Goal: Task Accomplishment & Management: Manage account settings

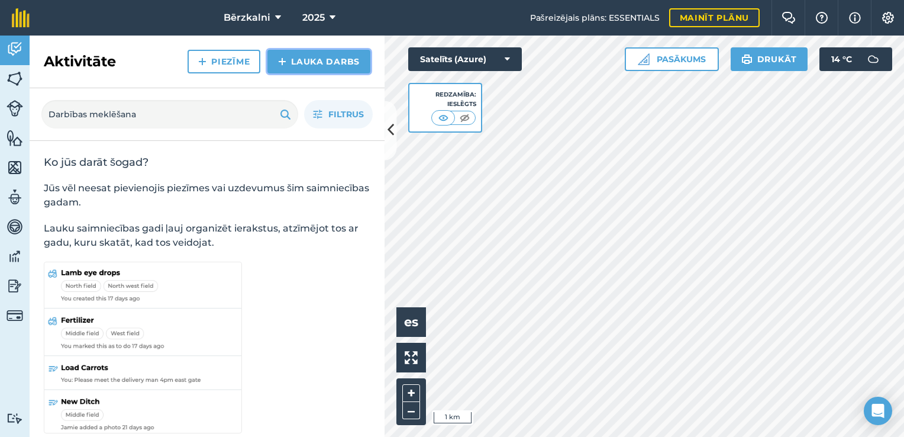
click at [331, 67] on font "Lauka darbs" at bounding box center [325, 62] width 69 height 12
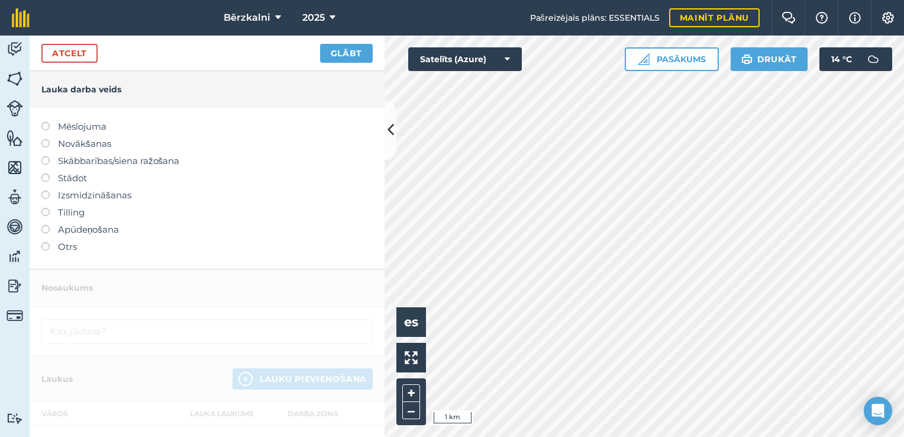
click at [47, 122] on label at bounding box center [49, 122] width 17 height 0
type input "Fertilizing"
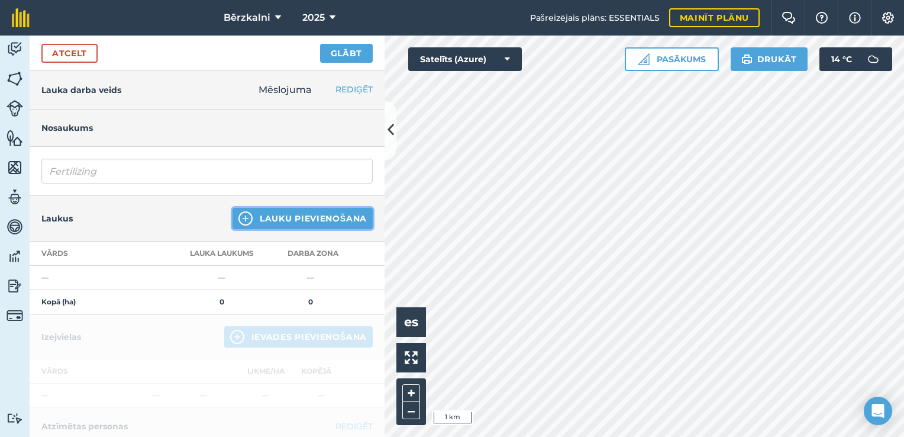
click at [274, 214] on font "Lauku pievienošana" at bounding box center [313, 218] width 107 height 12
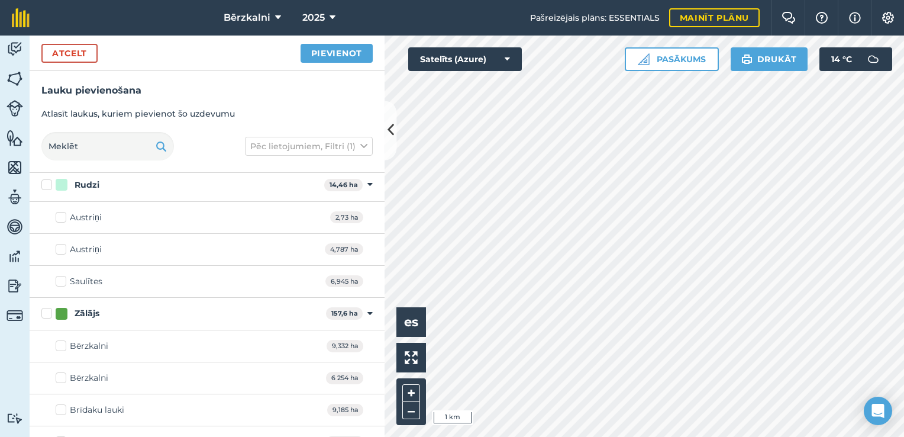
scroll to position [350, 0]
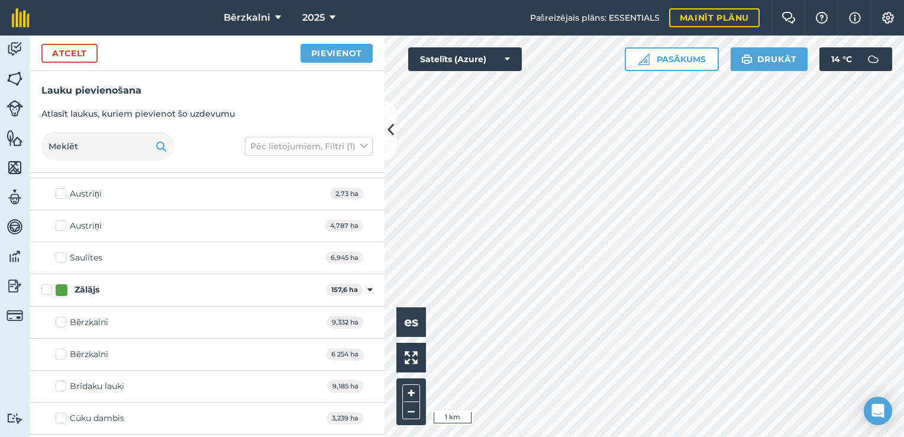
click at [108, 381] on div "Brīdaku lauki" at bounding box center [97, 386] width 54 height 12
click at [63, 381] on input "Brīdaku lauki" at bounding box center [60, 384] width 8 height 8
click at [84, 384] on div "Brīdaku lauki" at bounding box center [97, 386] width 54 height 12
click at [63, 384] on input "Brīdaku lauki" at bounding box center [60, 384] width 8 height 8
click at [84, 384] on div "Brīdaku lauki" at bounding box center [97, 386] width 54 height 12
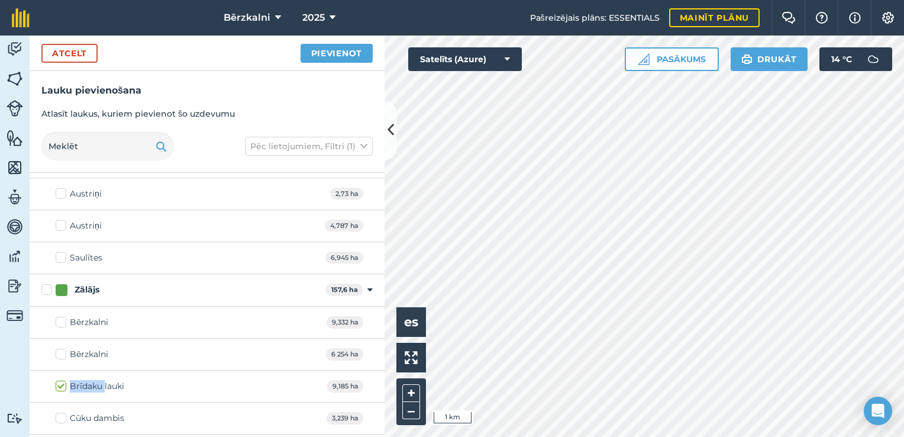
click at [63, 384] on input "Brīdaku lauki" at bounding box center [60, 384] width 8 height 8
drag, startPoint x: 84, startPoint y: 384, endPoint x: 62, endPoint y: 384, distance: 21.9
click at [62, 384] on label "Brīdaku lauki" at bounding box center [90, 386] width 69 height 12
click at [62, 384] on input "Brīdaku lauki" at bounding box center [60, 384] width 8 height 8
click at [91, 386] on div "Brīdaku lauki" at bounding box center [97, 386] width 54 height 12
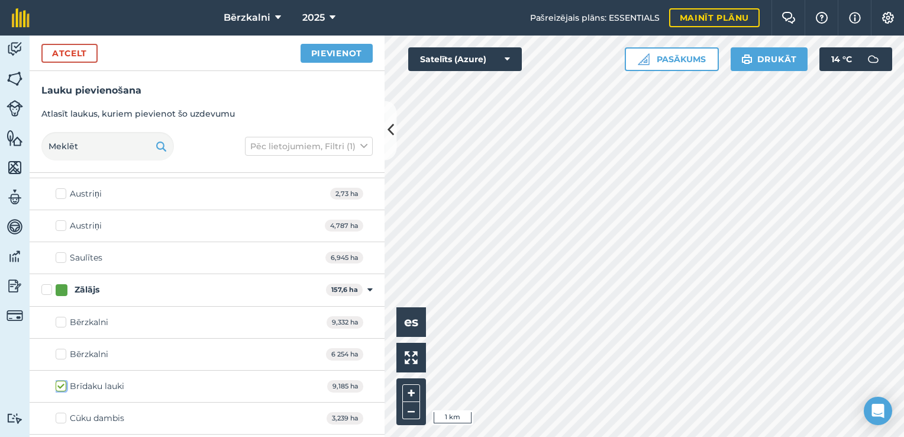
click at [63, 386] on input "Brīdaku lauki" at bounding box center [60, 384] width 8 height 8
click at [91, 386] on div "Brīdaku lauki" at bounding box center [97, 386] width 54 height 12
click at [63, 386] on input "Brīdaku lauki" at bounding box center [60, 384] width 8 height 8
checkbox input "true"
click at [356, 50] on button "Pievienot" at bounding box center [337, 53] width 72 height 19
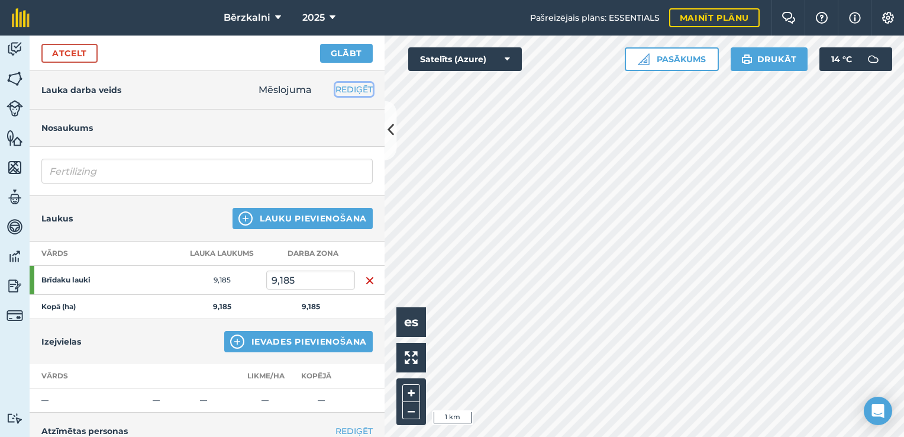
click at [343, 93] on button "REDIĢĒT" at bounding box center [353, 89] width 37 height 13
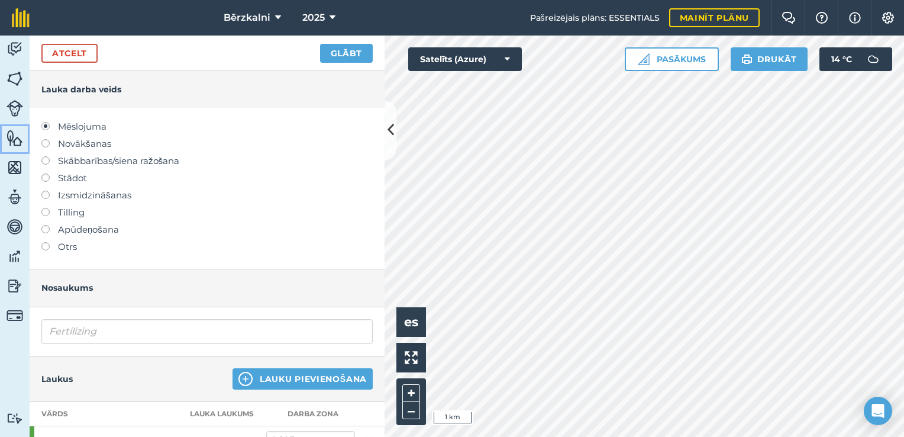
click at [7, 135] on img at bounding box center [15, 138] width 17 height 18
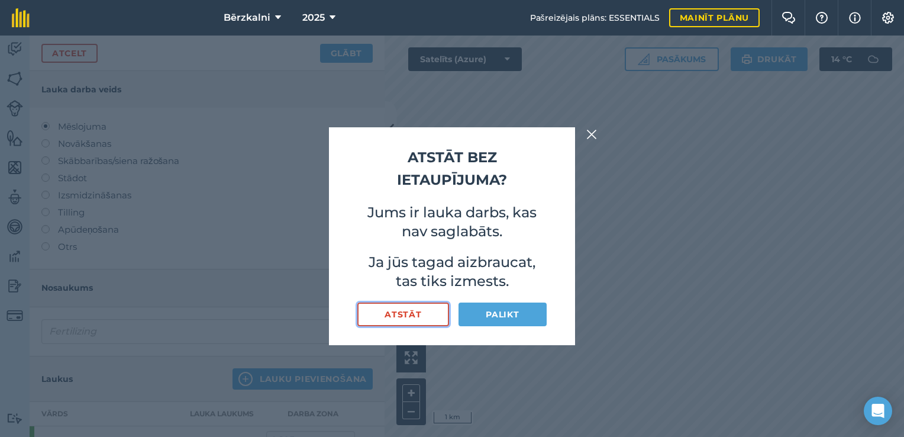
click at [420, 320] on button "Atstāt" at bounding box center [403, 314] width 92 height 24
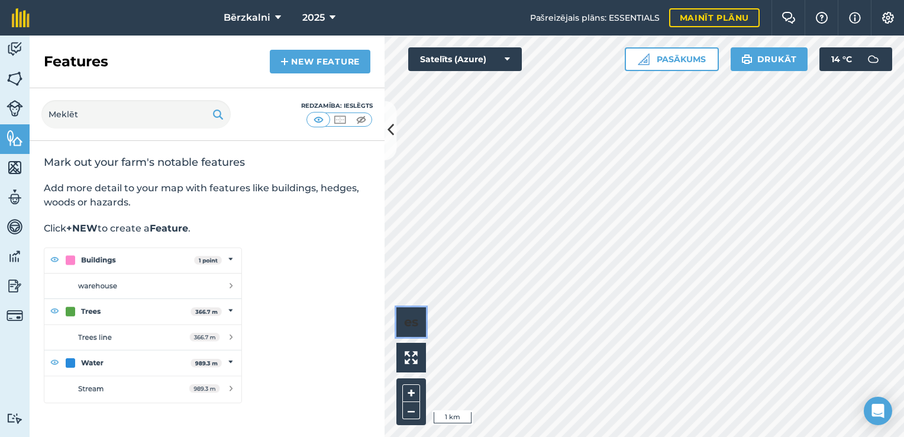
click at [420, 320] on button "es" at bounding box center [411, 322] width 30 height 30
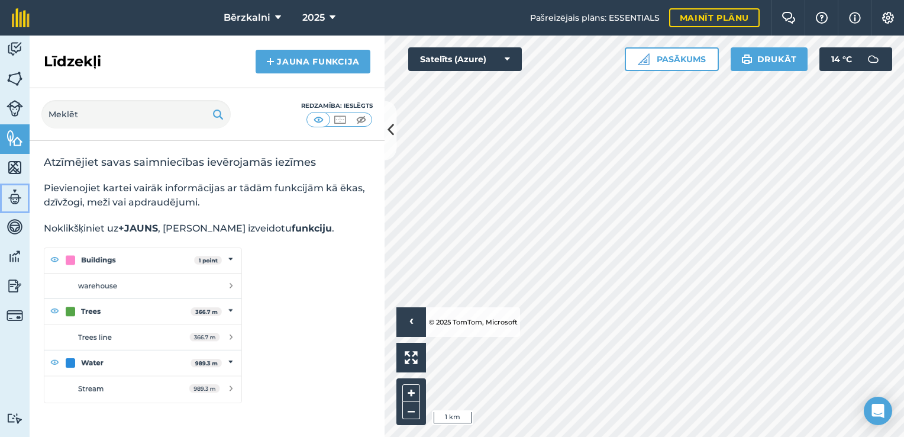
click at [13, 195] on img at bounding box center [15, 197] width 17 height 18
select select "MEMBER"
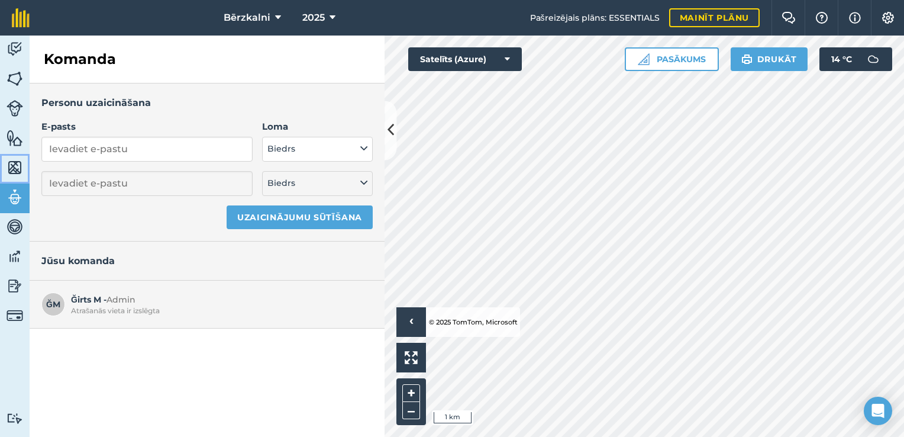
click at [15, 164] on img at bounding box center [15, 168] width 17 height 18
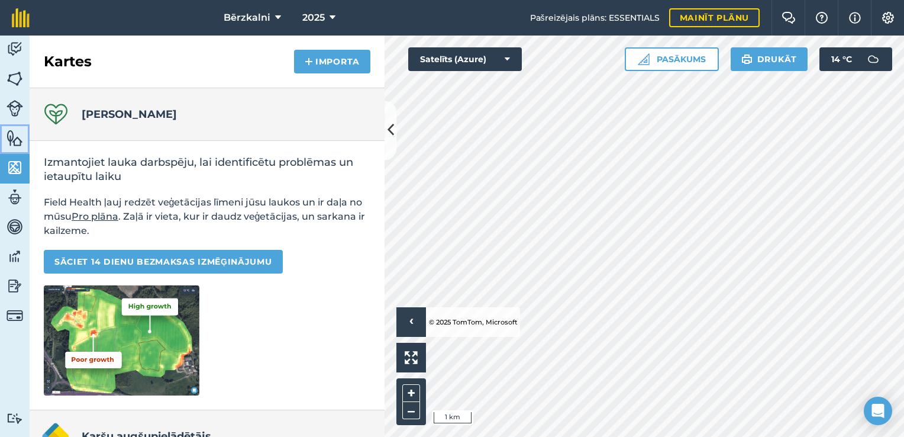
click at [9, 130] on img at bounding box center [15, 138] width 17 height 18
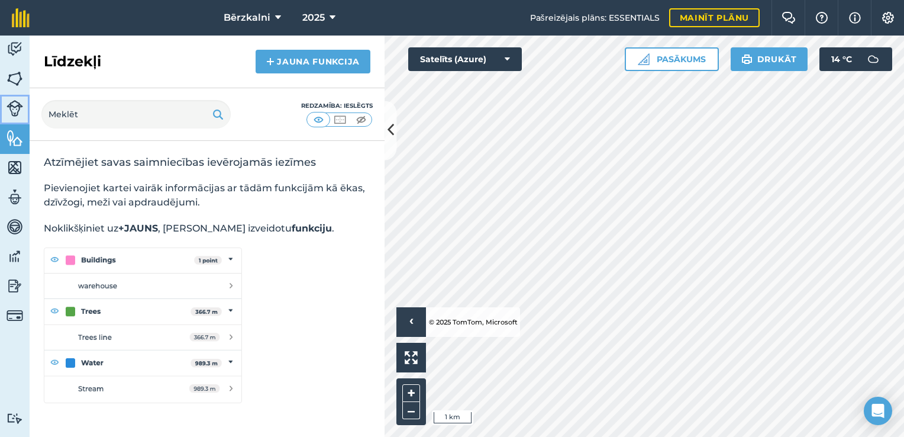
click at [12, 105] on img at bounding box center [15, 108] width 17 height 17
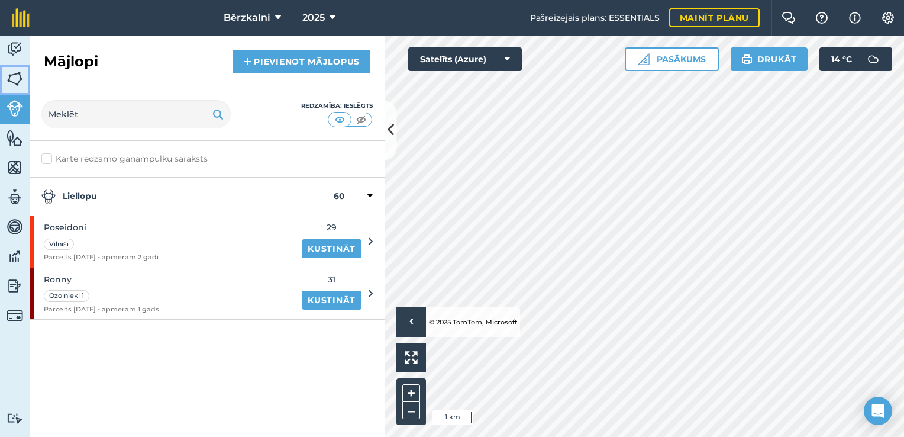
click at [16, 75] on img at bounding box center [15, 79] width 17 height 18
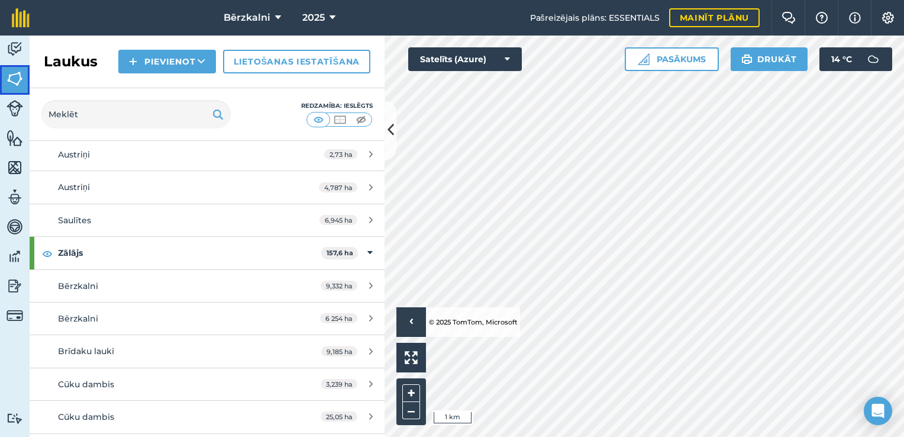
scroll to position [442, 0]
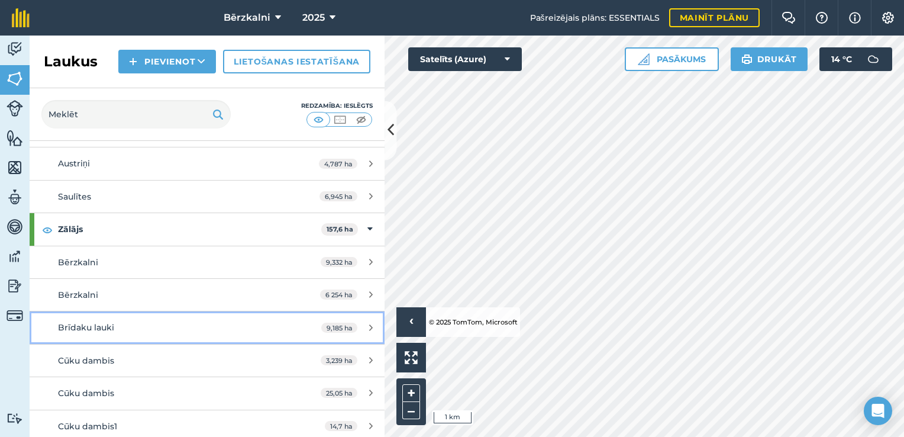
click at [103, 328] on span "Brīdaku lauki" at bounding box center [86, 327] width 56 height 11
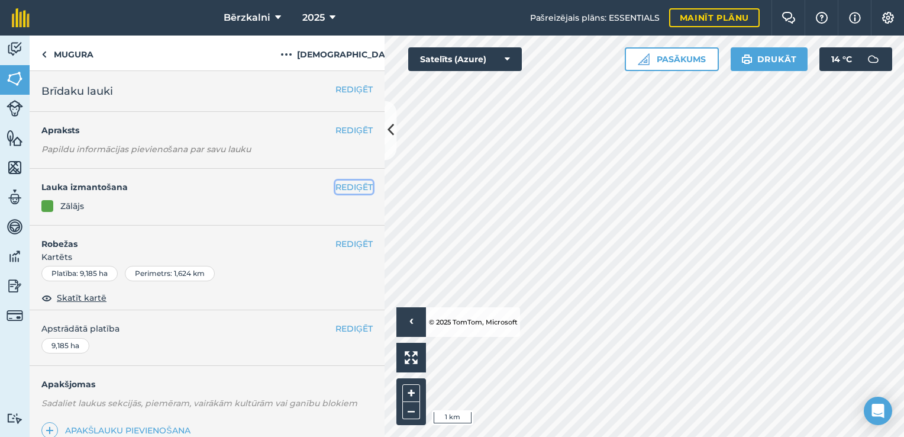
click at [335, 188] on button "REDIĢĒT" at bounding box center [353, 186] width 37 height 13
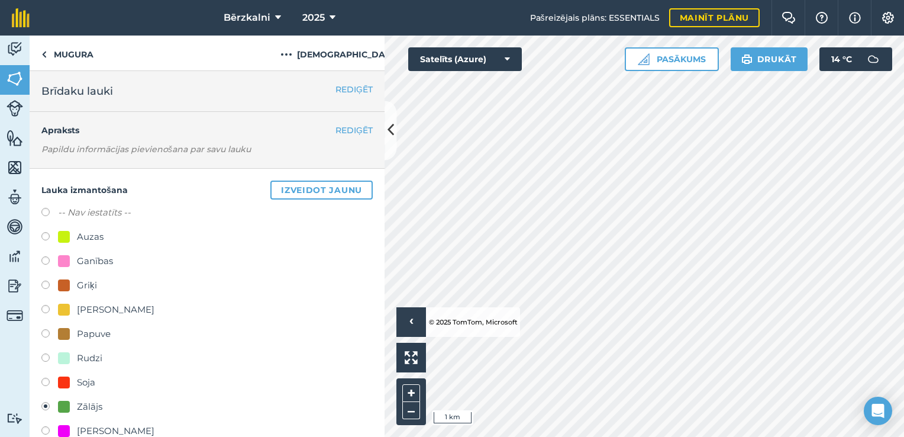
click at [45, 235] on label at bounding box center [49, 238] width 17 height 12
radio input "true"
radio input "false"
click at [311, 142] on div "REDIĢĒT Apraksts Papildu informācijas pievienošana par savu lauku" at bounding box center [207, 140] width 355 height 57
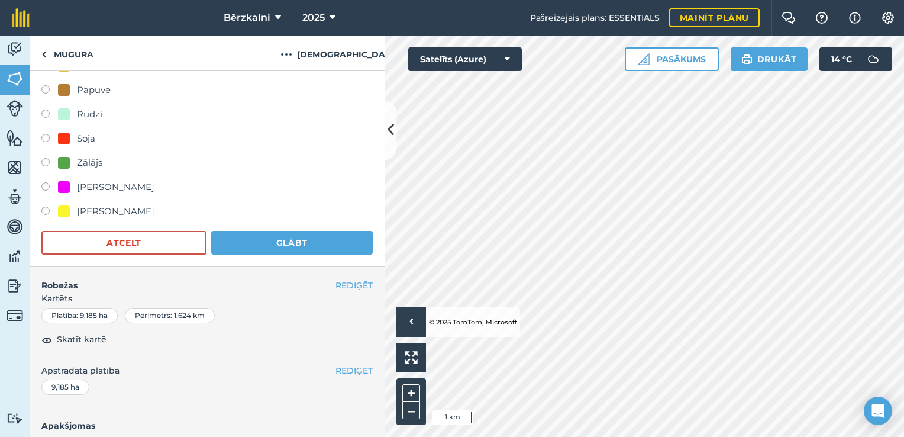
scroll to position [260, 0]
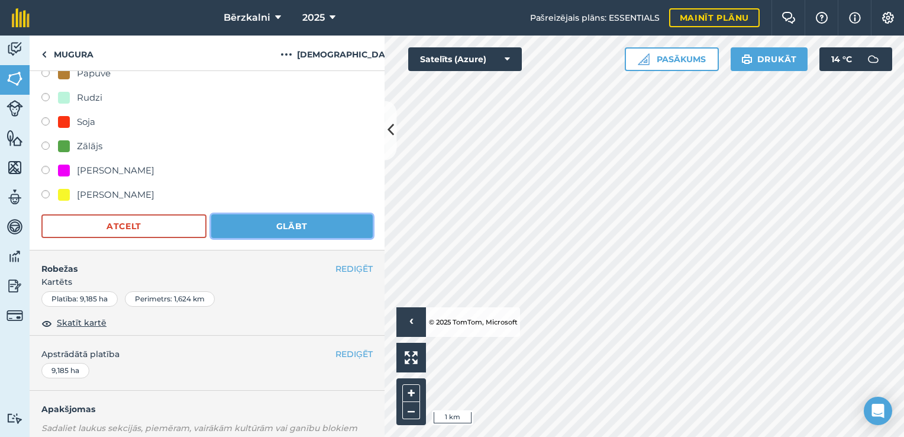
click at [298, 225] on button "Glābt" at bounding box center [292, 226] width 162 height 24
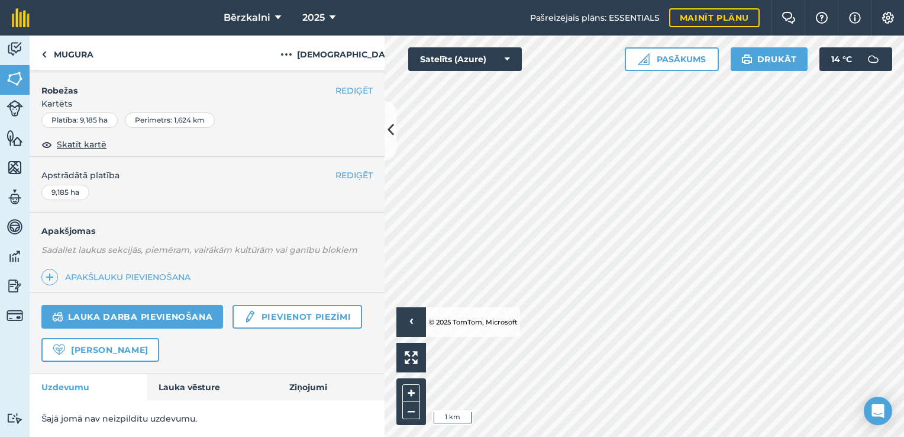
scroll to position [151, 0]
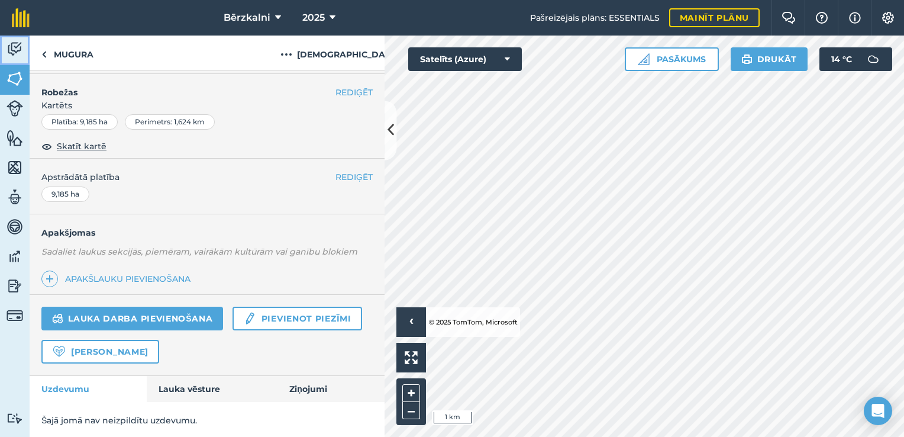
click at [18, 46] on img at bounding box center [15, 49] width 17 height 18
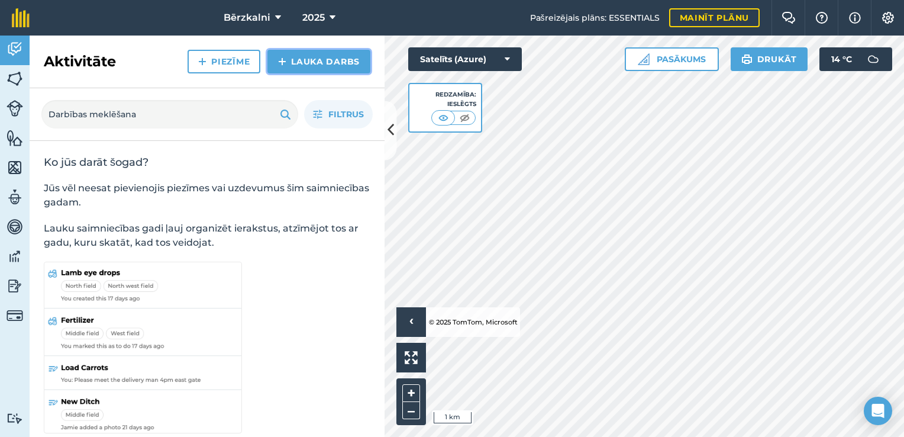
click at [337, 65] on font "Lauka darbs" at bounding box center [325, 62] width 69 height 12
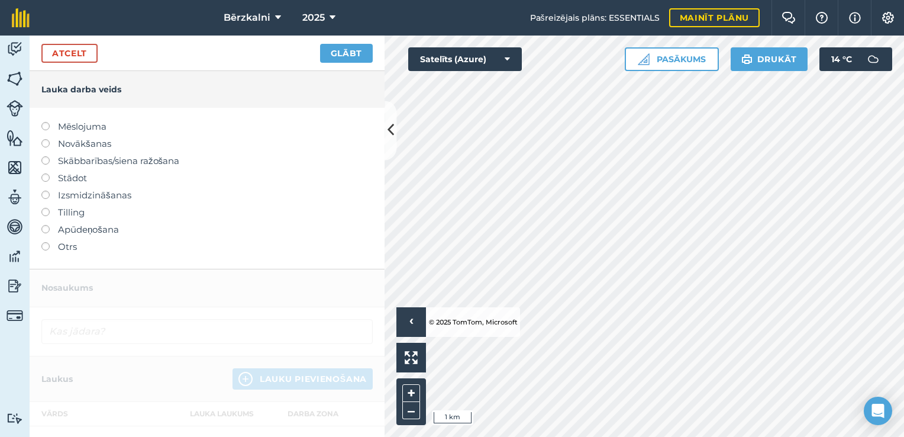
click at [51, 124] on label "Mēslojuma" at bounding box center [206, 127] width 331 height 14
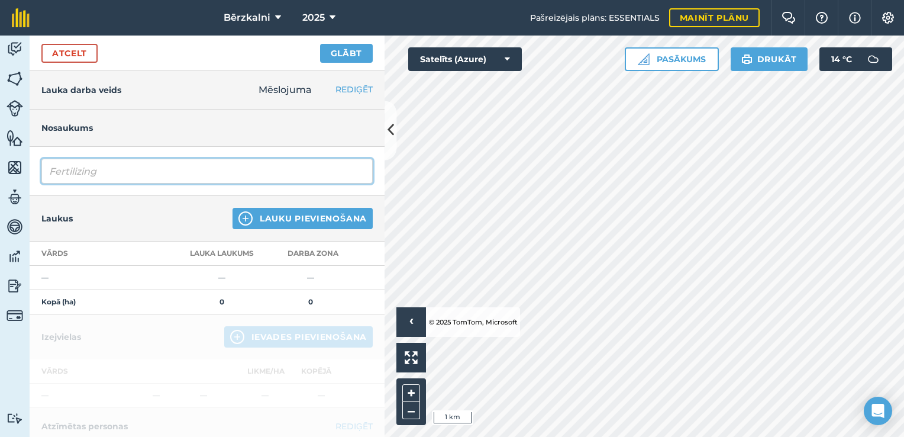
click at [124, 174] on input "Fertilizing" at bounding box center [206, 171] width 331 height 25
type input "F"
type input "Kūts mēsli"
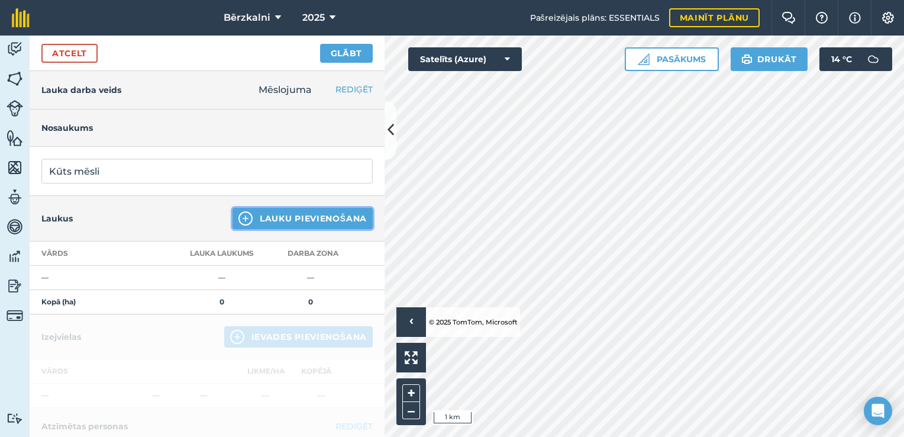
click at [260, 219] on font "Lauku pievienošana" at bounding box center [313, 218] width 107 height 12
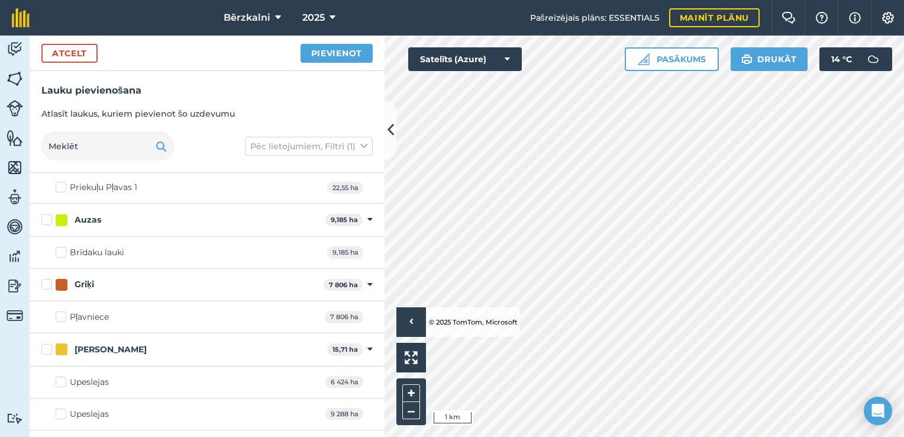
scroll to position [125, 0]
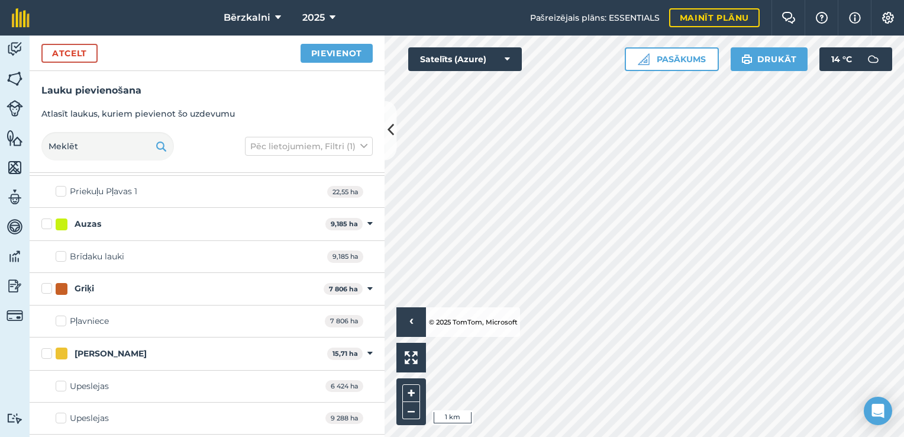
click at [64, 253] on label "Brīdaku lauki" at bounding box center [90, 256] width 69 height 12
click at [63, 253] on input "Brīdaku lauki" at bounding box center [60, 254] width 8 height 8
checkbox input "true"
click at [355, 51] on button "Pievienot" at bounding box center [337, 53] width 72 height 19
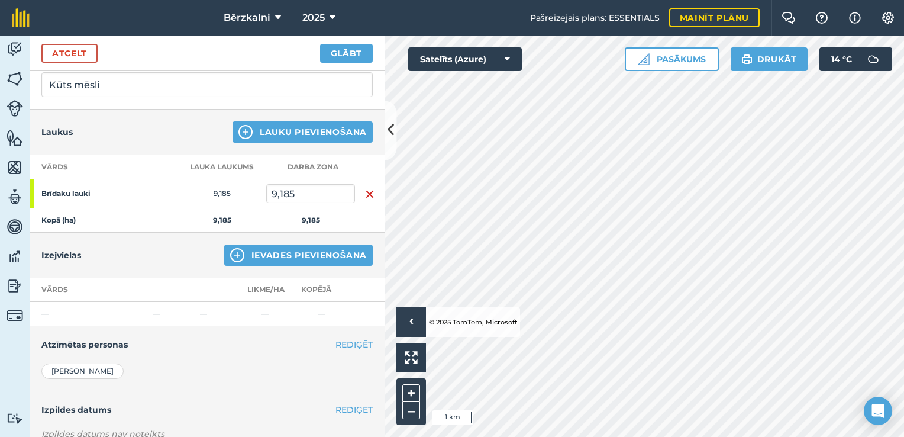
scroll to position [162, 0]
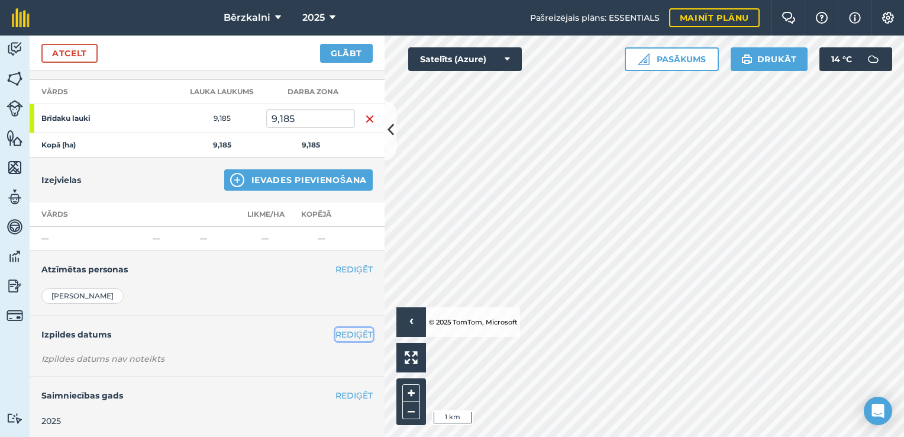
click at [344, 334] on button "REDIĢĒT" at bounding box center [353, 334] width 37 height 13
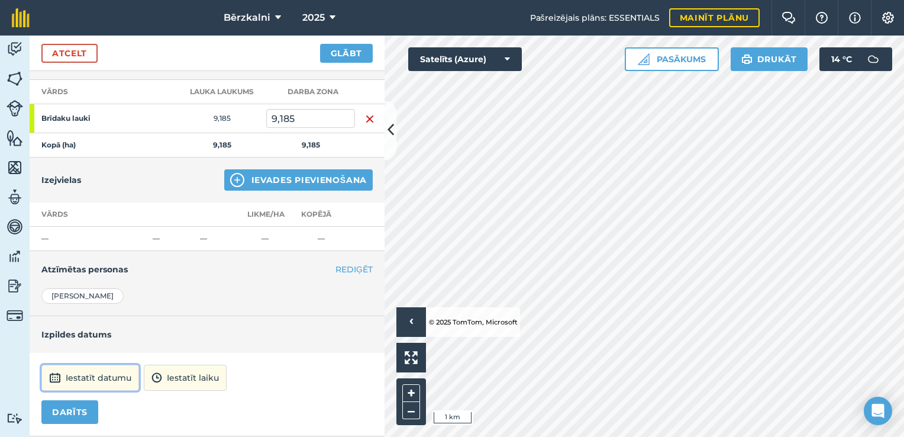
click at [95, 374] on font "Iestatīt datumu" at bounding box center [99, 377] width 66 height 13
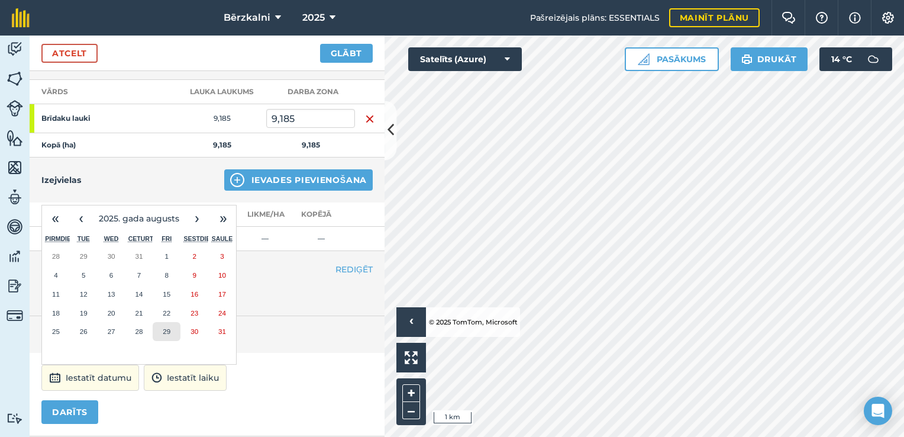
click at [167, 327] on abbr "29" at bounding box center [167, 331] width 8 height 8
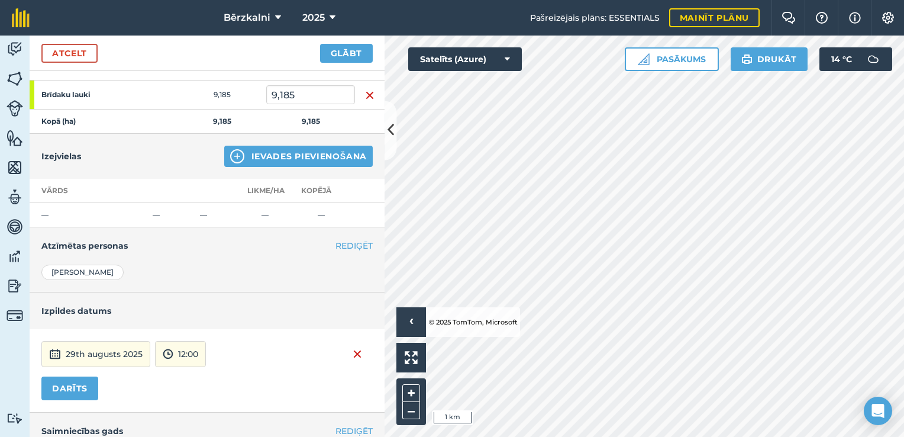
scroll to position [220, 0]
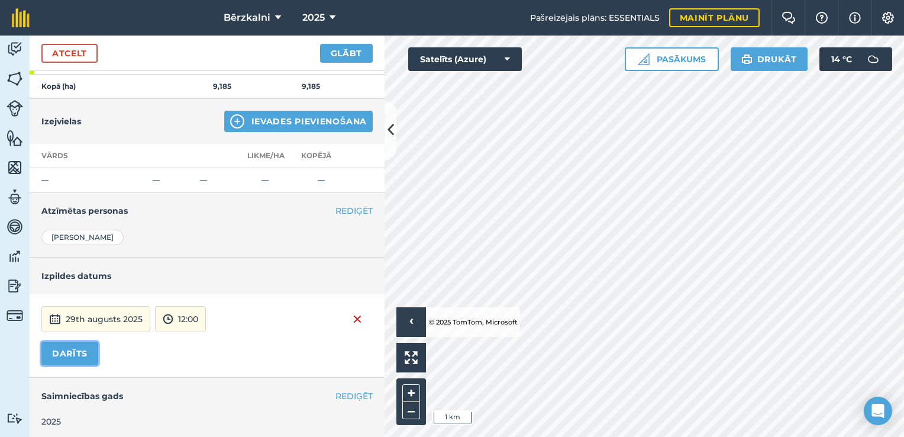
click at [79, 346] on button "DARĪTS" at bounding box center [69, 353] width 57 height 24
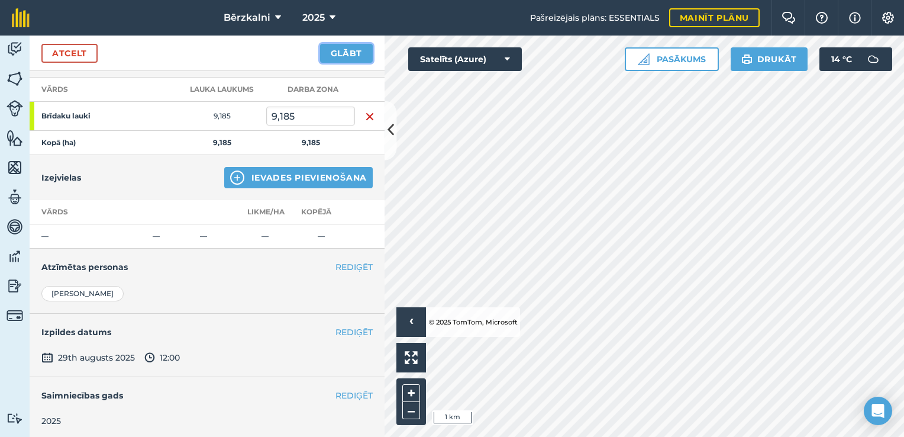
click at [338, 53] on button "Glābt" at bounding box center [346, 53] width 53 height 19
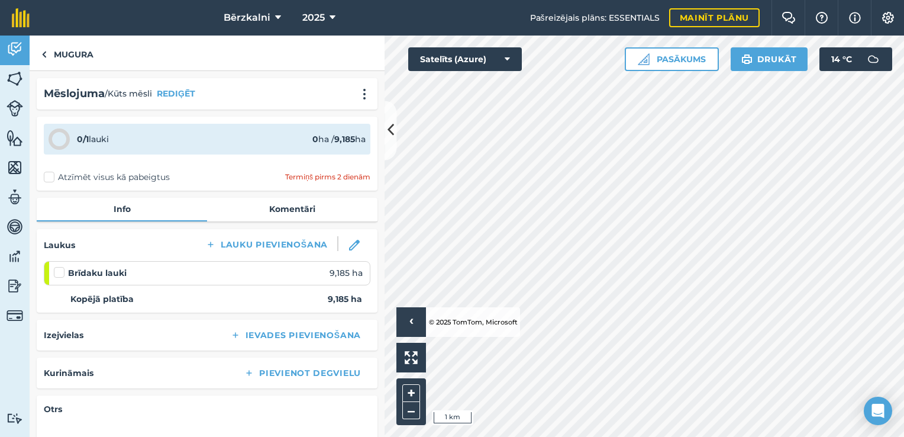
click at [47, 177] on label "Atzīmēt visus kā pabeigtus" at bounding box center [107, 177] width 126 height 12
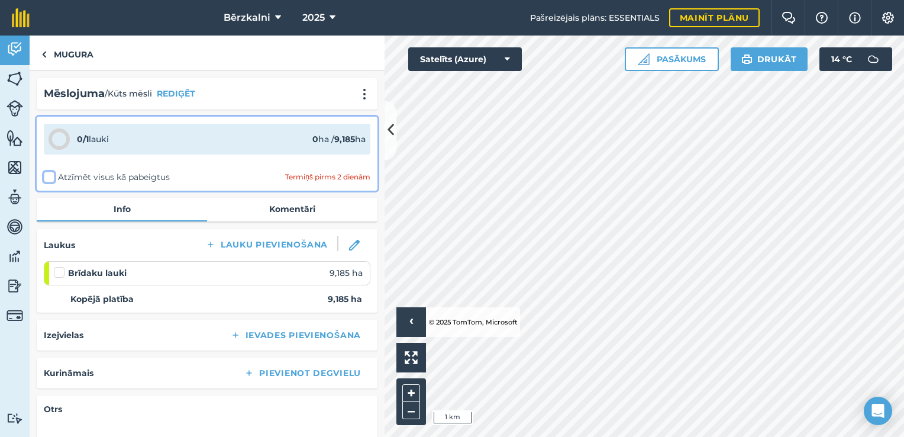
click at [47, 177] on input "Atzīmēt visus kā pabeigtus" at bounding box center [48, 175] width 8 height 8
checkbox input "false"
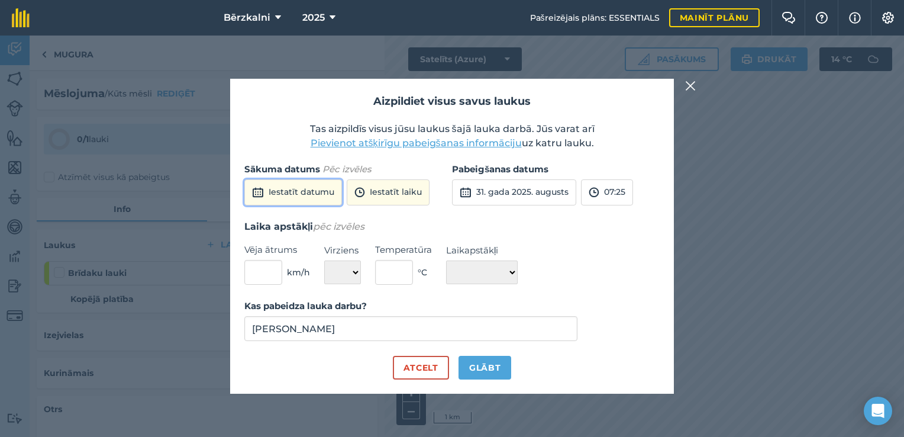
click at [298, 200] on button "Iestatīt datumu" at bounding box center [293, 192] width 98 height 26
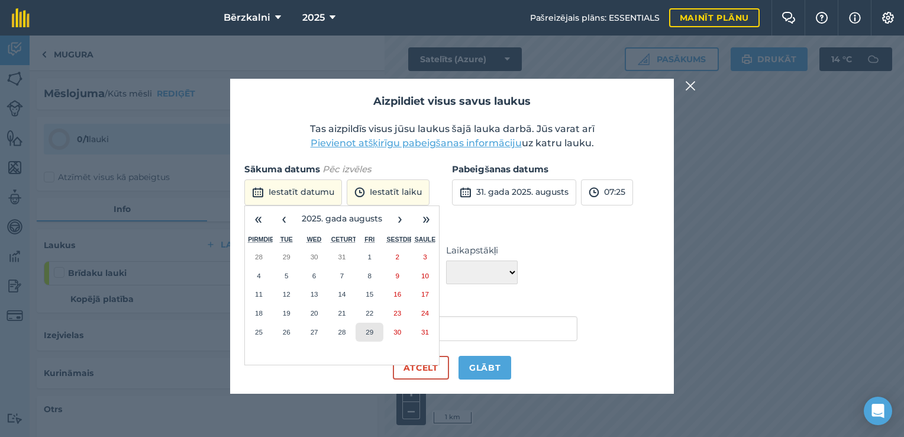
click at [373, 333] on abbr "29" at bounding box center [370, 332] width 8 height 8
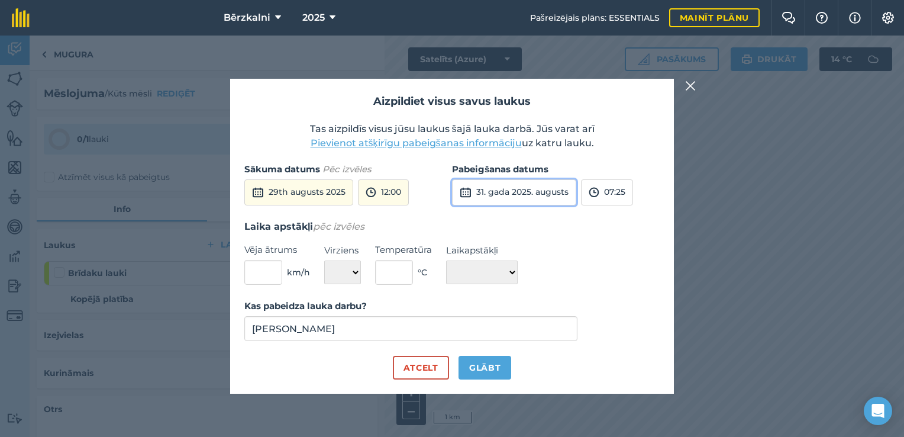
click at [556, 193] on font "31. gada 2025. augusts" at bounding box center [522, 191] width 92 height 13
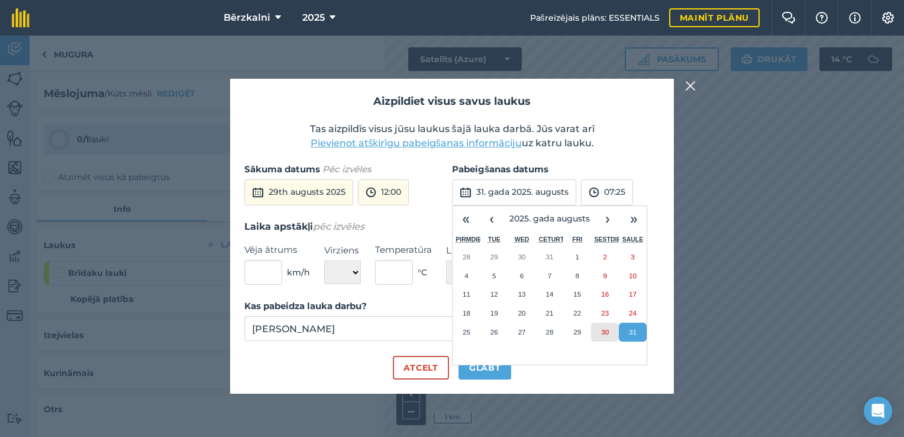
click at [606, 330] on abbr "30" at bounding box center [605, 332] width 8 height 8
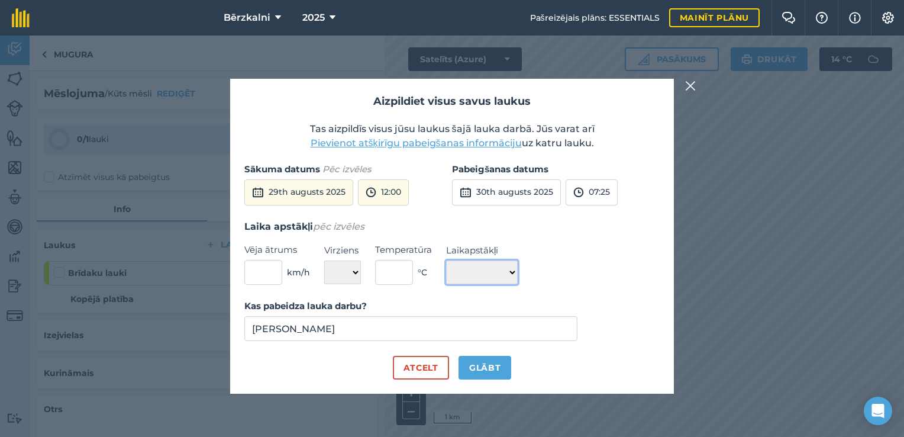
click at [504, 272] on select "☀️ Saulains 🌧 Lietains ⛅️ Apmācies 🌨 Sniegs ❄️ Ledaina" at bounding box center [482, 272] width 72 height 24
select select "Cloudy"
click at [446, 260] on select "☀️ Saulains 🌧 Lietains ⛅️ Apmācies 🌨 Sniegs ❄️ Ledaina" at bounding box center [482, 272] width 72 height 24
click at [484, 370] on button "Glābt" at bounding box center [485, 368] width 53 height 24
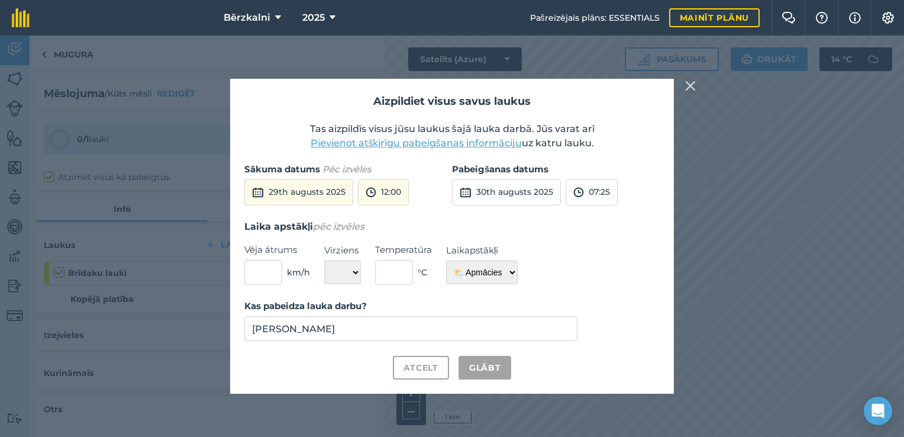
checkbox input "true"
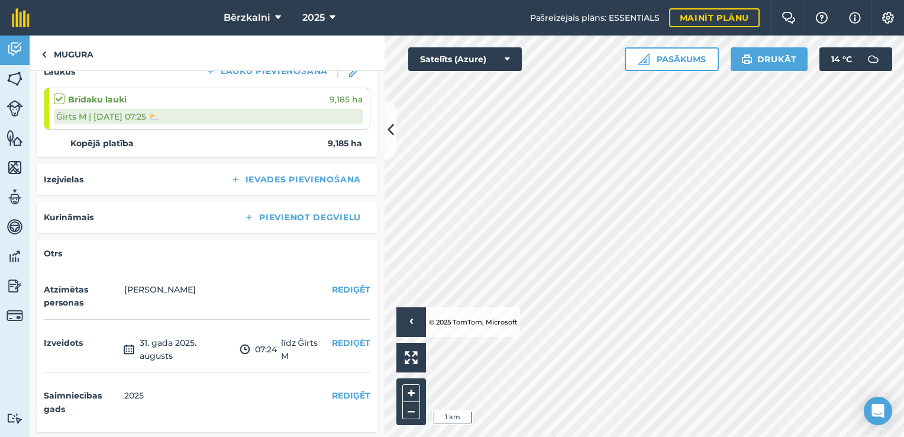
scroll to position [174, 0]
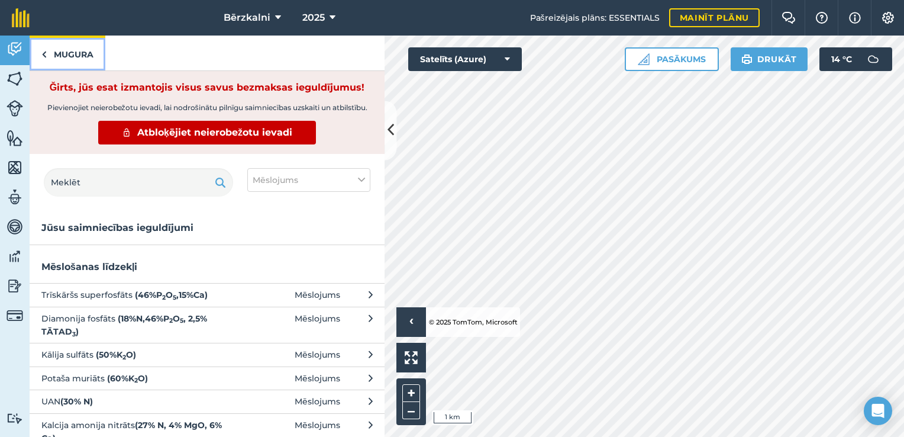
click at [50, 56] on link "Mugura" at bounding box center [68, 52] width 76 height 35
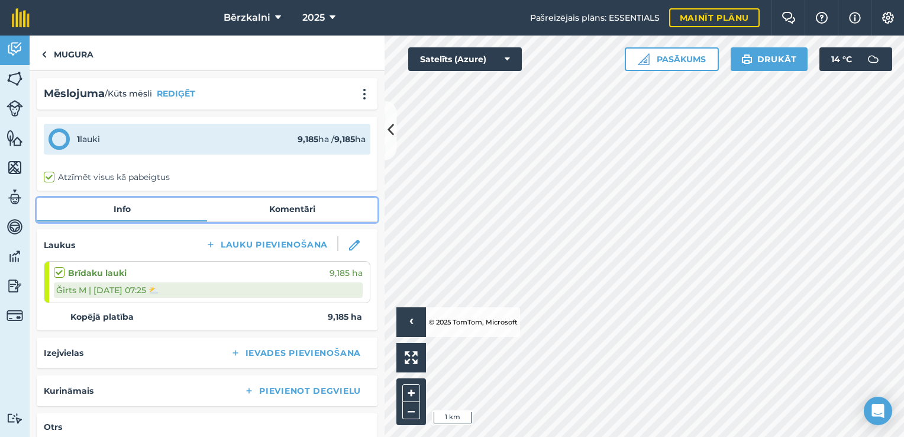
click at [294, 205] on link "Komentāri" at bounding box center [292, 209] width 170 height 22
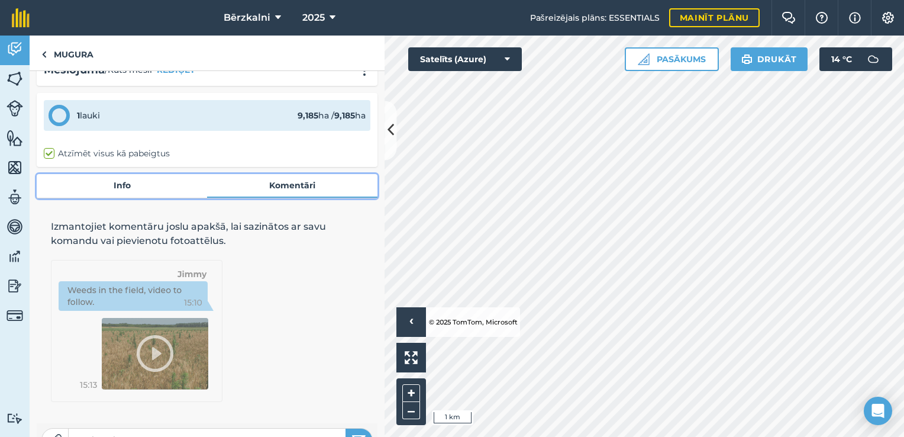
scroll to position [50, 0]
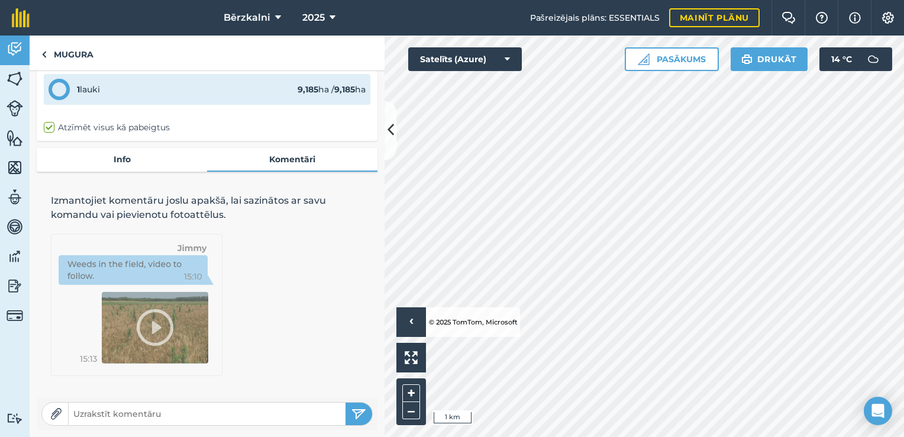
click at [227, 413] on input "text" at bounding box center [207, 413] width 277 height 17
type input "6 kravas kūtsmēslu"
click at [351, 414] on img "submit" at bounding box center [358, 413] width 15 height 14
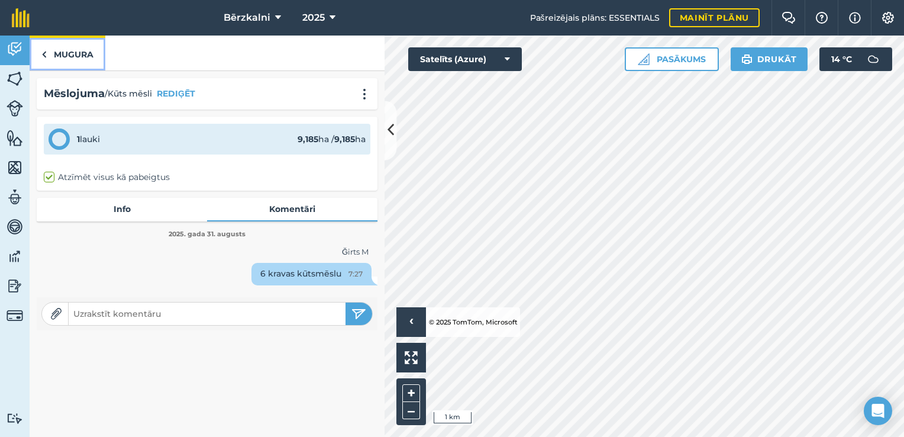
click at [48, 54] on link "Mugura" at bounding box center [68, 52] width 76 height 35
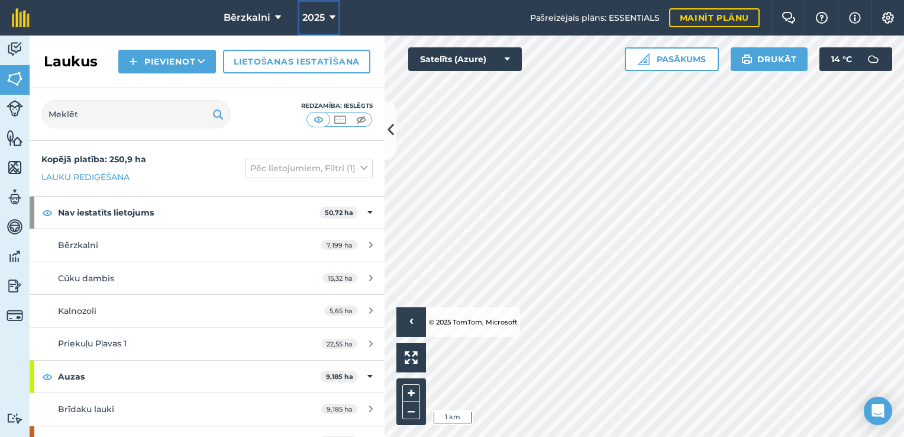
click at [330, 16] on icon at bounding box center [333, 18] width 6 height 14
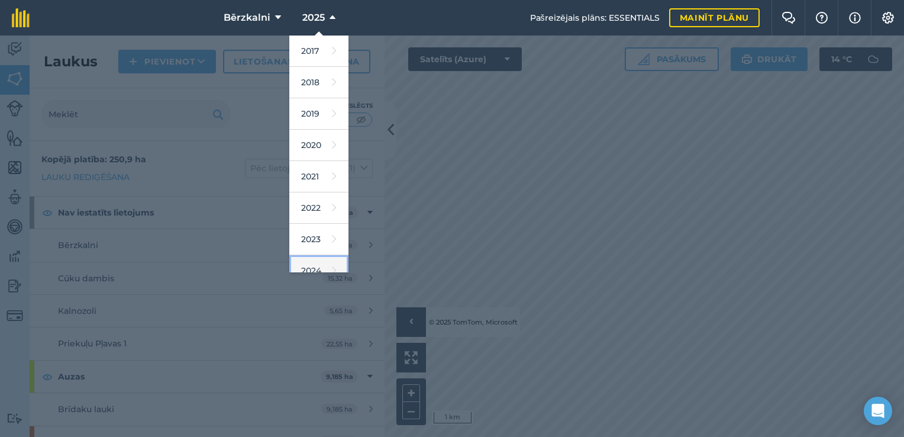
click at [317, 266] on font "2024" at bounding box center [311, 270] width 20 height 12
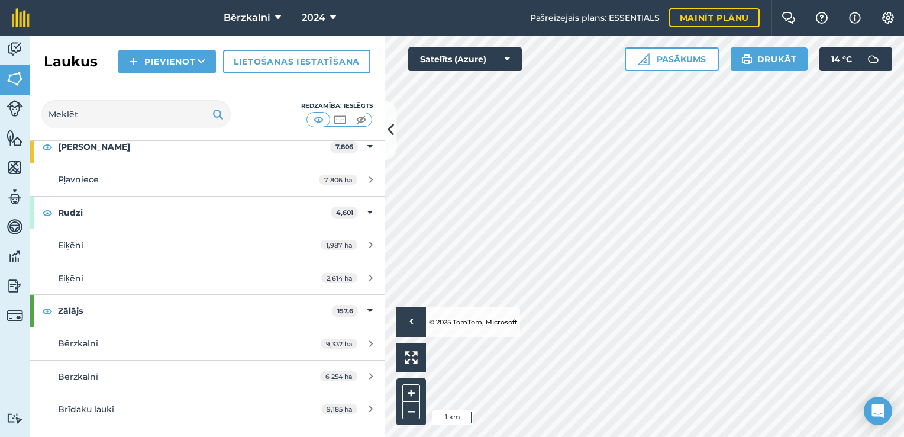
scroll to position [450, 0]
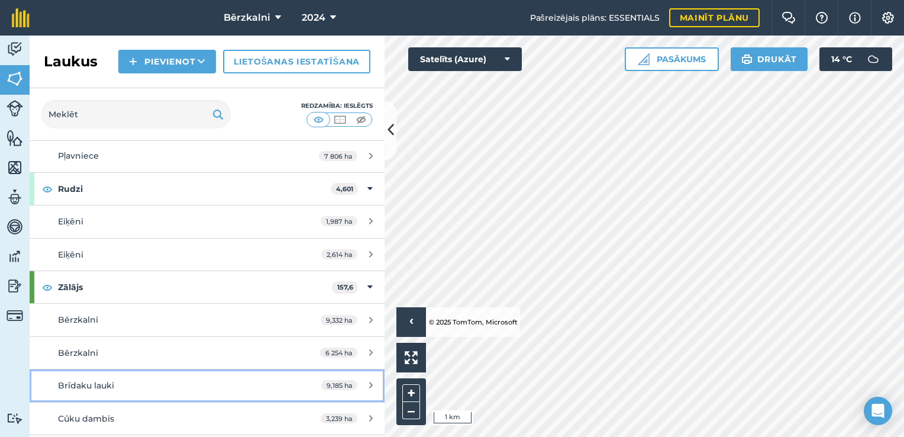
click at [91, 383] on span "Brīdaku lauki" at bounding box center [86, 385] width 56 height 11
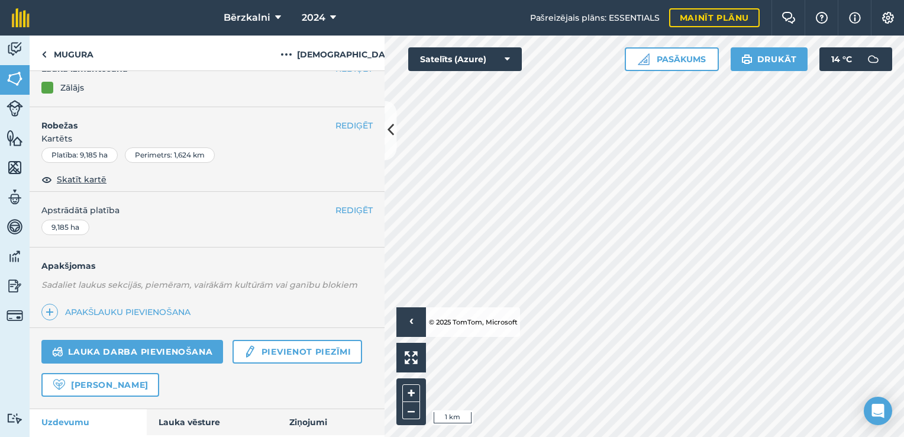
scroll to position [151, 0]
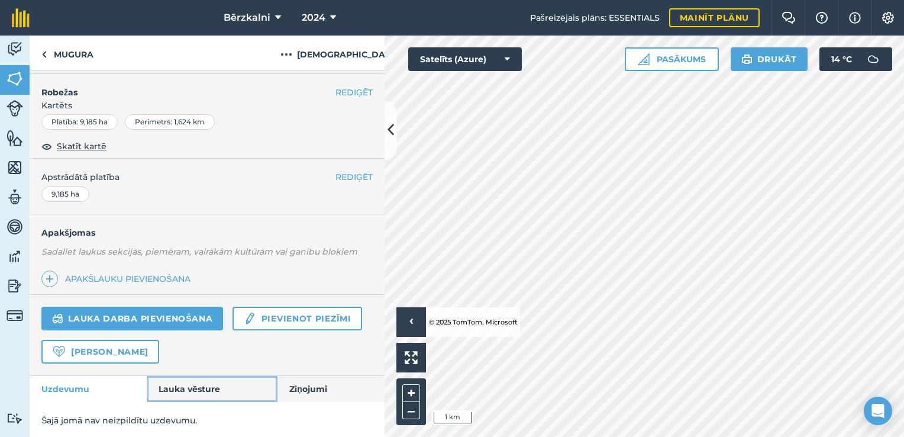
click at [205, 386] on link "Lauka vēsture" at bounding box center [212, 389] width 131 height 26
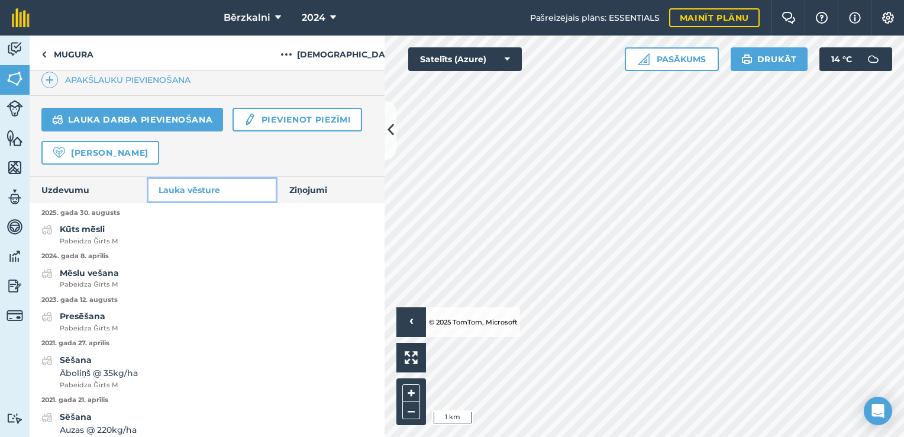
scroll to position [357, 0]
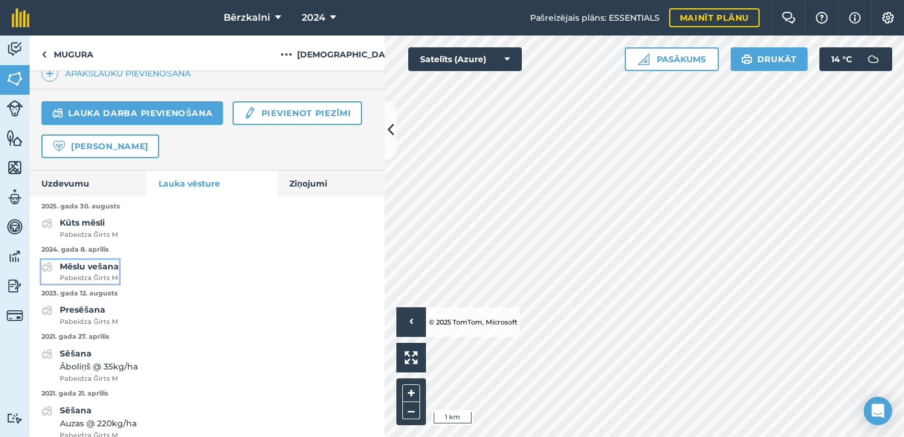
click at [83, 273] on span "Pabeidza Ğirts M" at bounding box center [89, 278] width 59 height 11
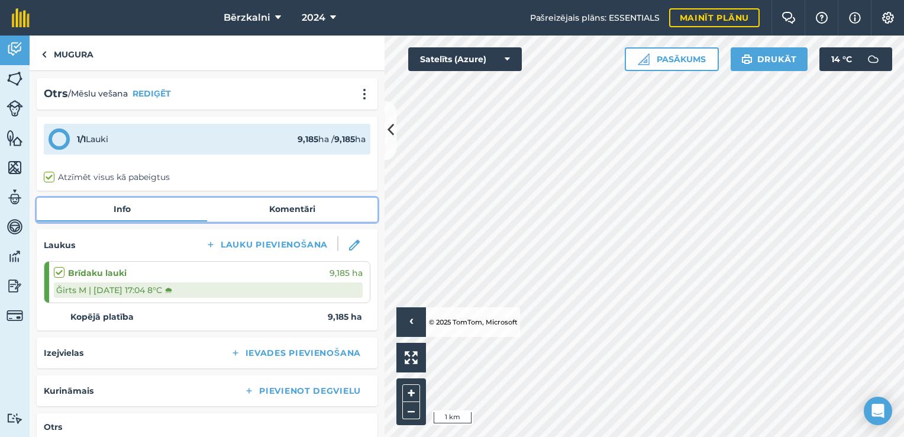
click at [291, 207] on link "Komentāri" at bounding box center [292, 209] width 170 height 22
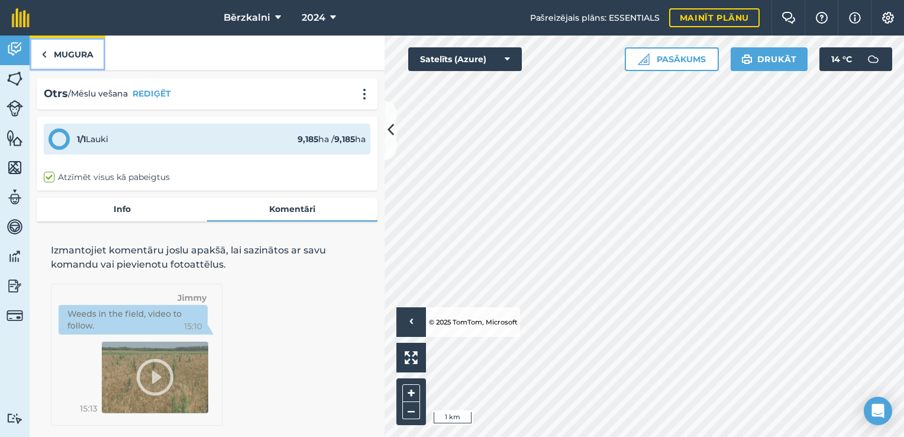
click at [50, 54] on link "Mugura" at bounding box center [68, 52] width 76 height 35
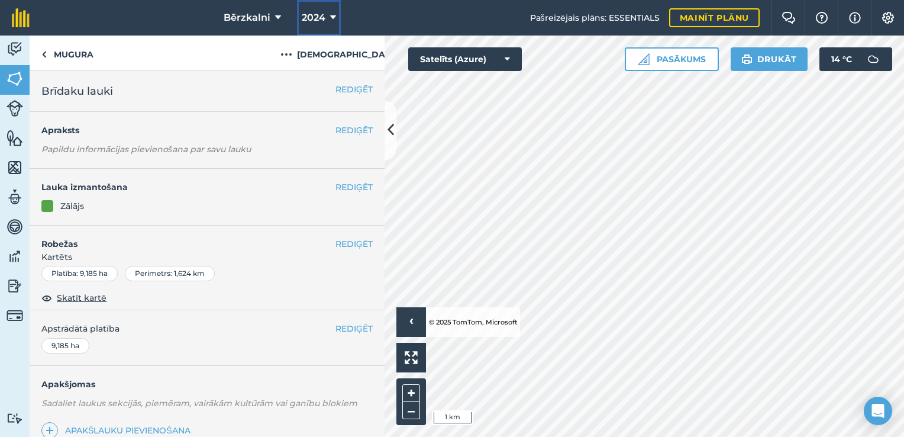
click at [333, 14] on icon at bounding box center [333, 18] width 6 height 14
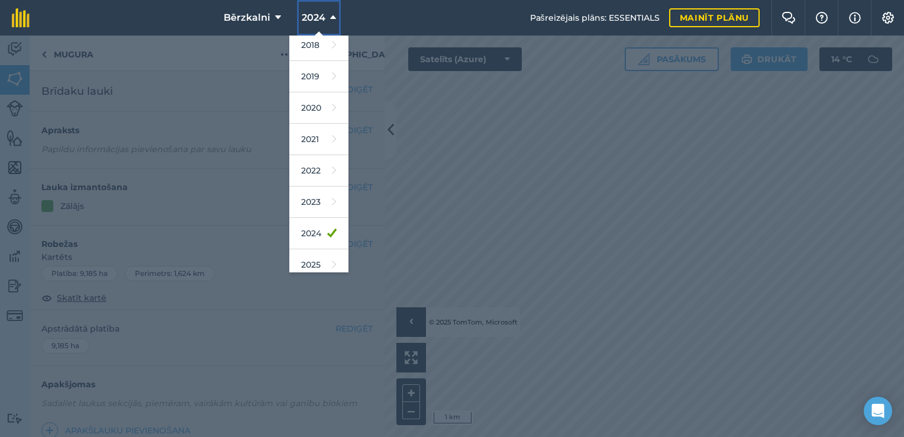
scroll to position [47, 0]
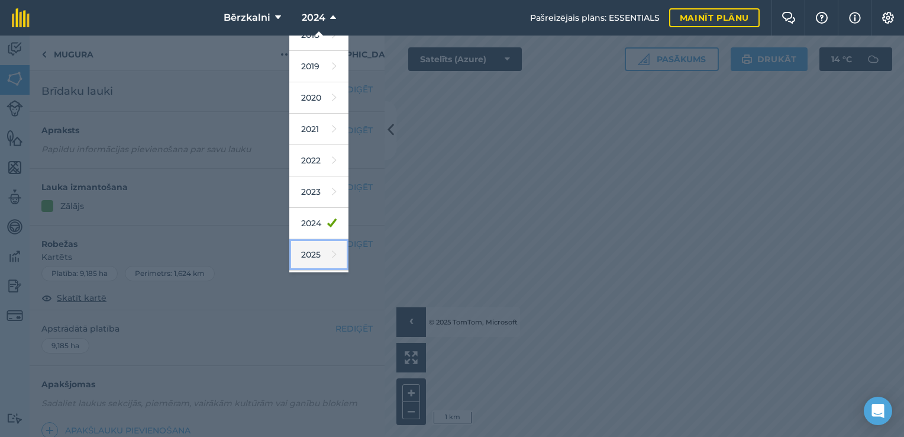
click at [317, 253] on font "2025" at bounding box center [311, 254] width 20 height 12
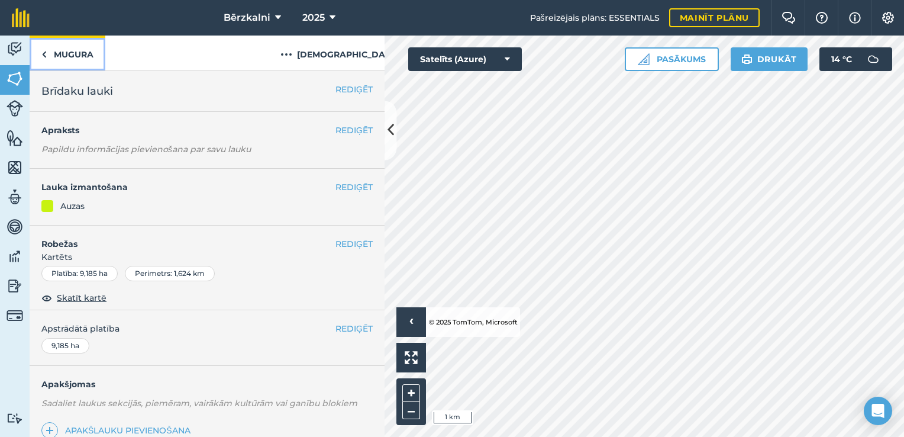
click at [47, 57] on link "Mugura" at bounding box center [68, 52] width 76 height 35
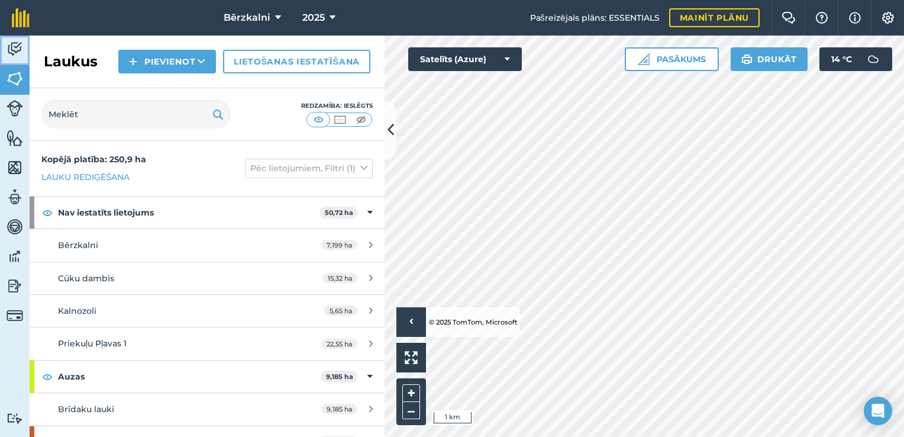
click at [12, 52] on img at bounding box center [15, 49] width 17 height 18
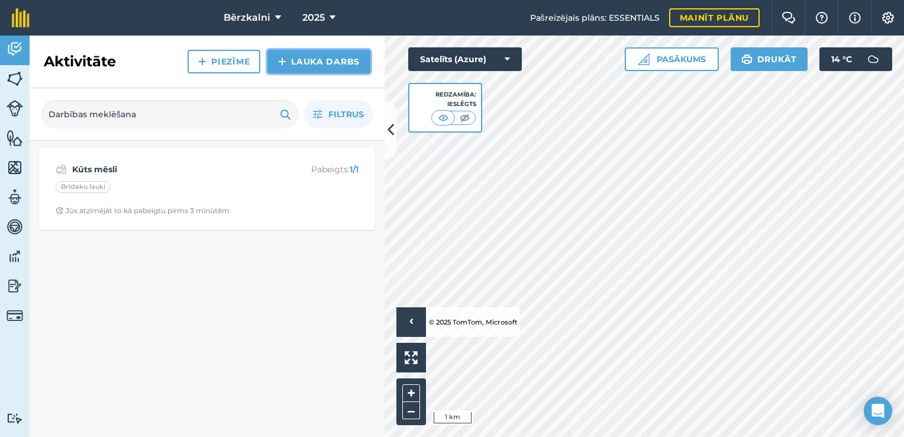
click at [319, 62] on font "Lauka darbs" at bounding box center [325, 62] width 69 height 12
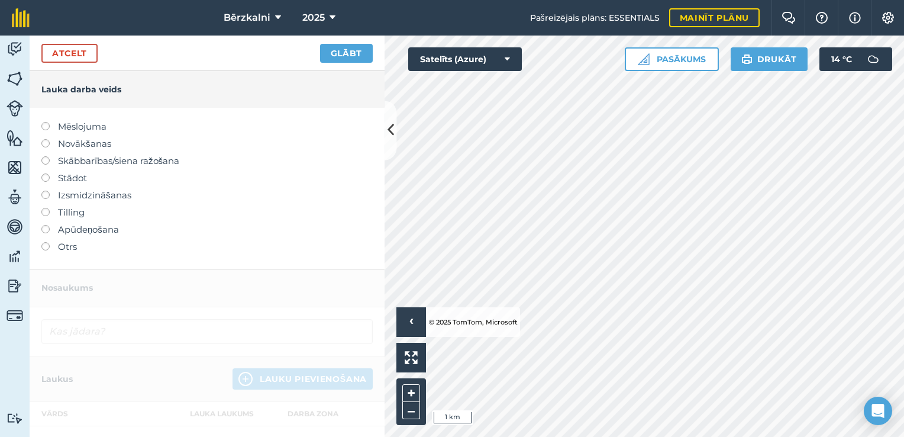
click at [46, 242] on label at bounding box center [49, 242] width 17 height 0
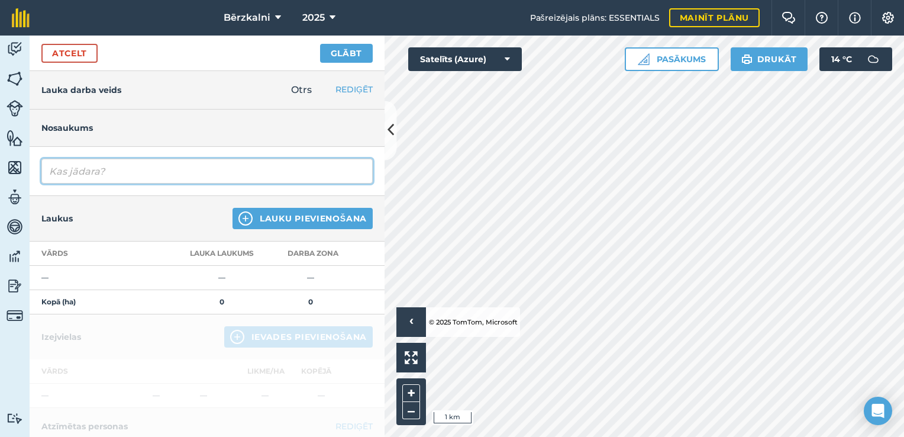
click at [118, 167] on input "text" at bounding box center [206, 171] width 331 height 25
type input "Diskošana"
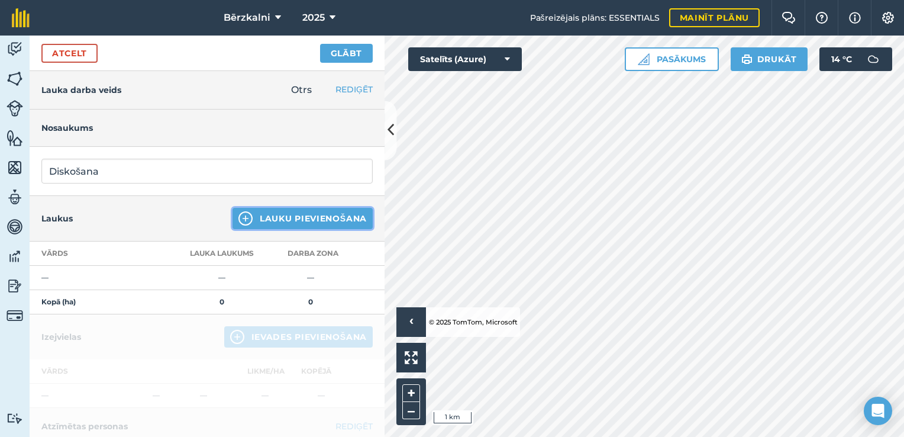
click at [277, 221] on font "Lauku pievienošana" at bounding box center [313, 218] width 107 height 12
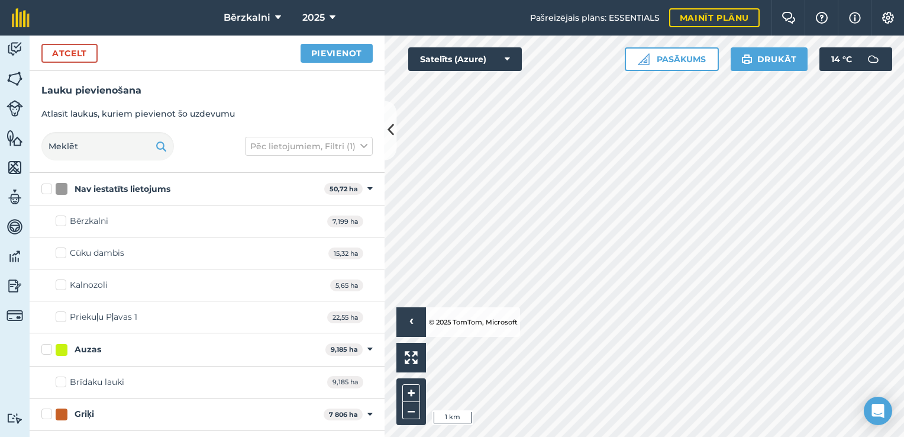
click at [61, 382] on label "Brīdaku lauki" at bounding box center [90, 382] width 69 height 12
click at [61, 382] on input "Brīdaku lauki" at bounding box center [60, 380] width 8 height 8
checkbox input "true"
click at [343, 54] on button "Pievienot" at bounding box center [337, 53] width 72 height 19
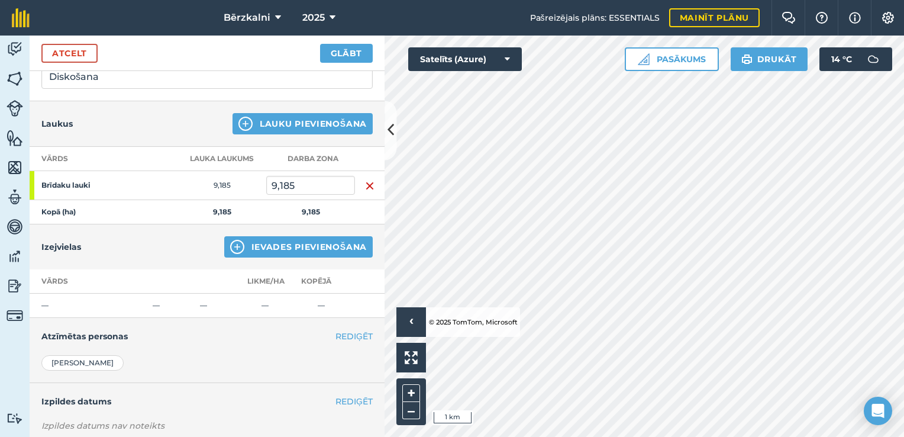
scroll to position [162, 0]
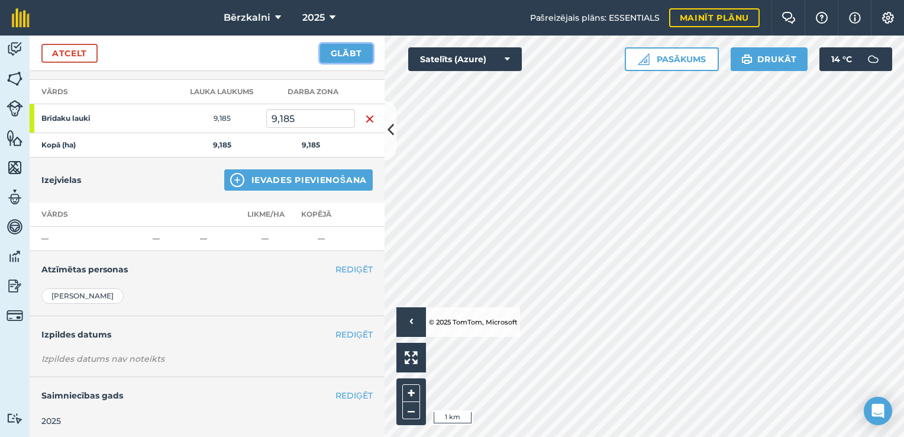
click at [341, 49] on button "Glābt" at bounding box center [346, 53] width 53 height 19
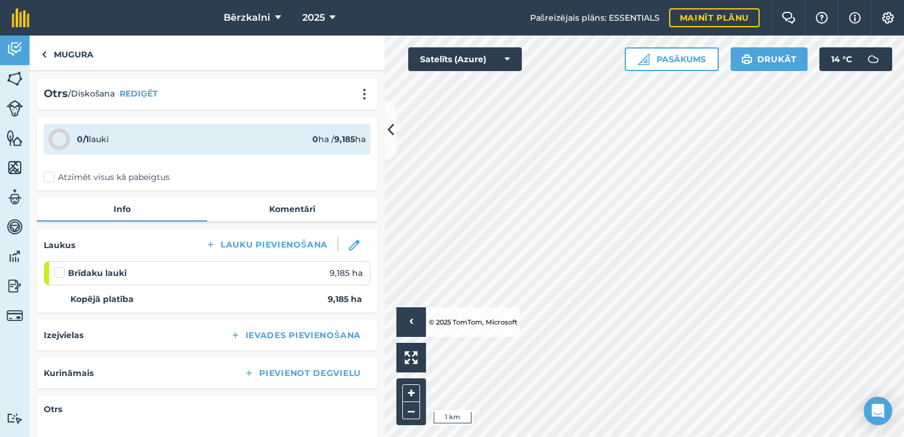
click at [47, 177] on label "Atzīmēt visus kā pabeigtus" at bounding box center [107, 177] width 126 height 12
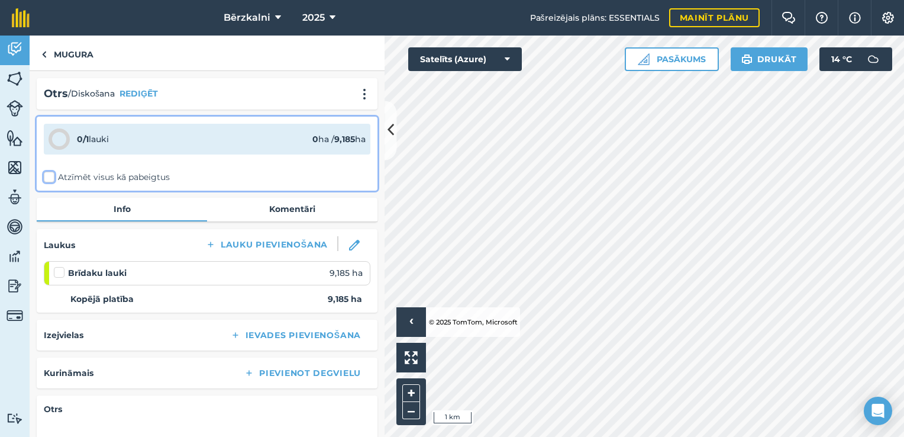
click at [47, 177] on input "Atzīmēt visus kā pabeigtus" at bounding box center [48, 175] width 8 height 8
checkbox input "false"
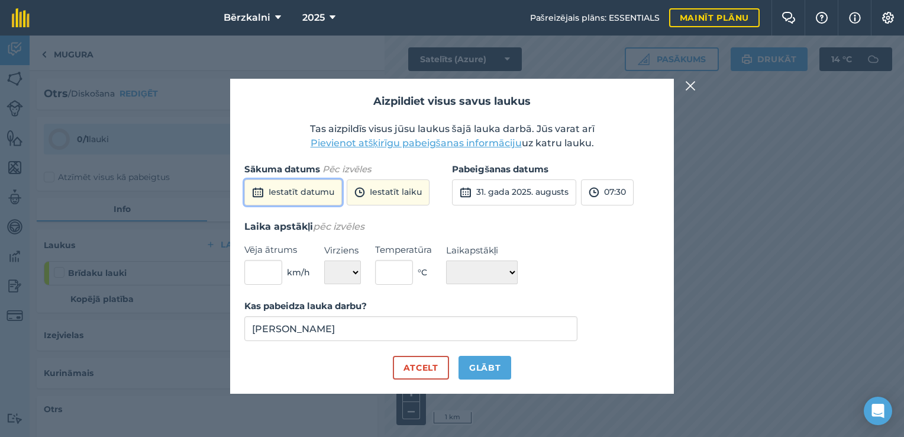
click at [309, 195] on font "Iestatīt datumu" at bounding box center [302, 191] width 66 height 13
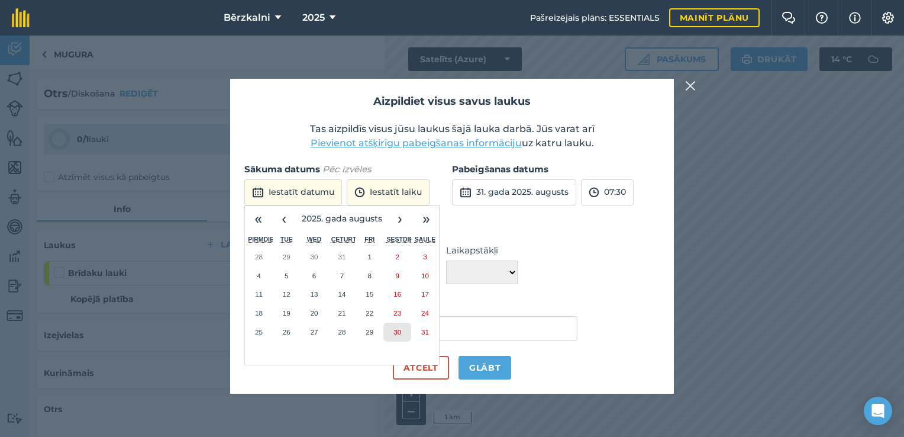
click at [398, 333] on abbr "30" at bounding box center [397, 332] width 8 height 8
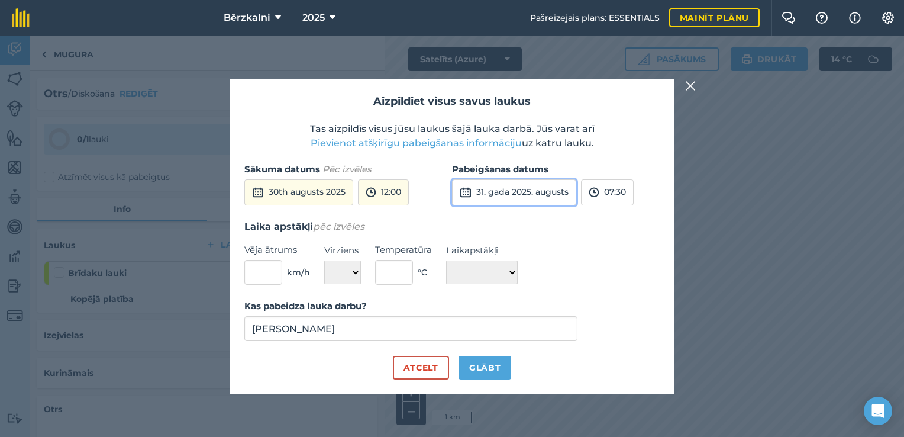
click at [550, 191] on font "31. gada 2025. augusts" at bounding box center [522, 191] width 92 height 13
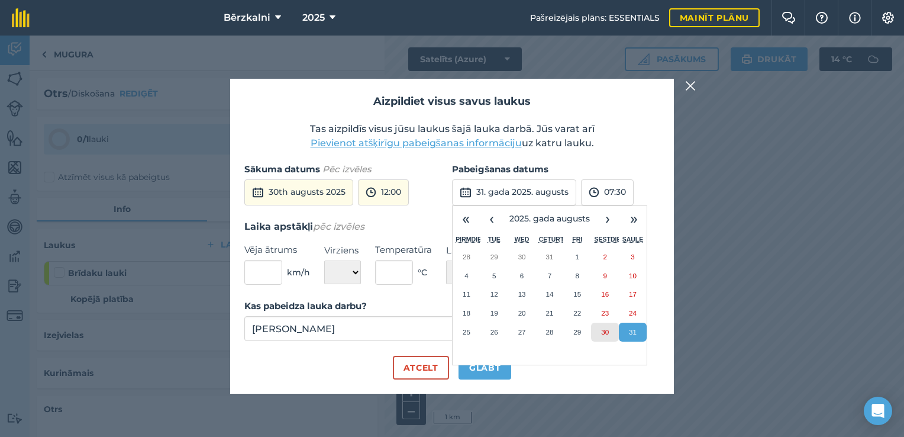
click at [606, 328] on abbr "30" at bounding box center [605, 332] width 8 height 8
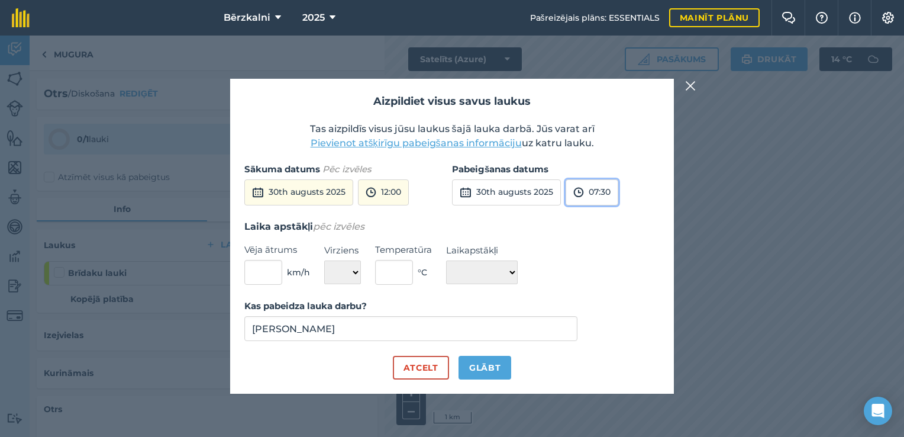
click at [601, 190] on font "07:30" at bounding box center [600, 191] width 22 height 13
click at [592, 306] on button "19:00" at bounding box center [594, 305] width 56 height 19
click at [404, 274] on input "text" at bounding box center [394, 272] width 38 height 25
type input "0"
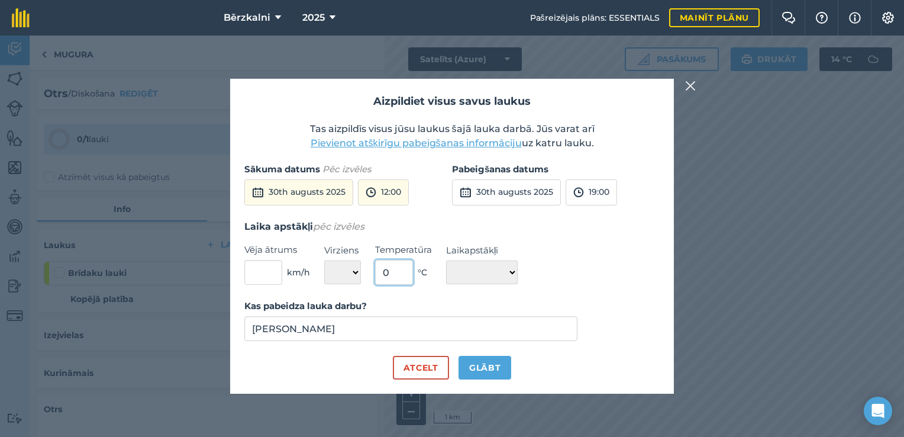
click at [388, 273] on input "0" at bounding box center [394, 272] width 38 height 25
click at [380, 273] on input "0" at bounding box center [394, 272] width 38 height 25
type input "-"
type input "20"
click at [497, 273] on select "☀️ Saulains 🌧 Lietains ⛅️ Apmācies 🌨 Sniegs ❄️ Ledaina" at bounding box center [482, 272] width 72 height 24
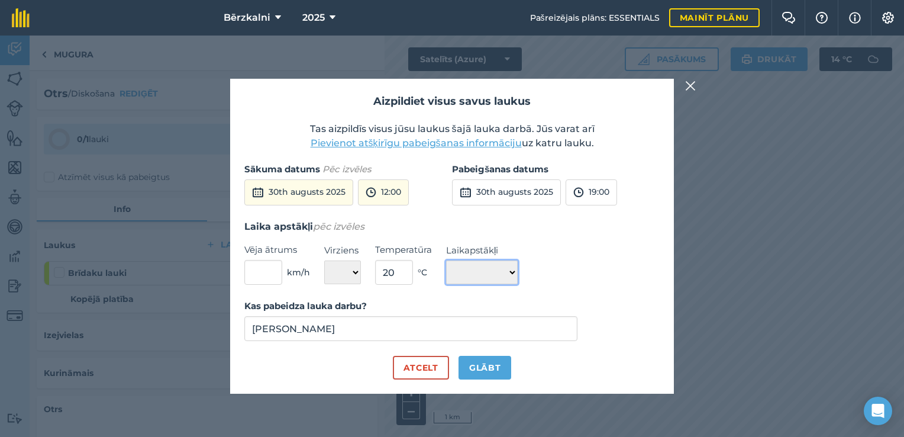
select select "Rainy"
click at [446, 260] on select "☀️ Saulains 🌧 Lietains ⛅️ Apmācies 🌨 Sniegs ❄️ Ledaina" at bounding box center [482, 272] width 72 height 24
click at [486, 367] on button "Glābt" at bounding box center [485, 368] width 53 height 24
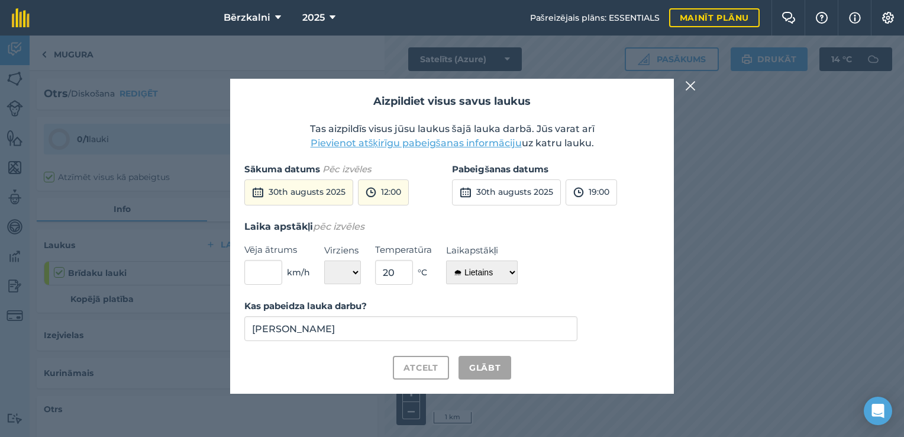
checkbox input "true"
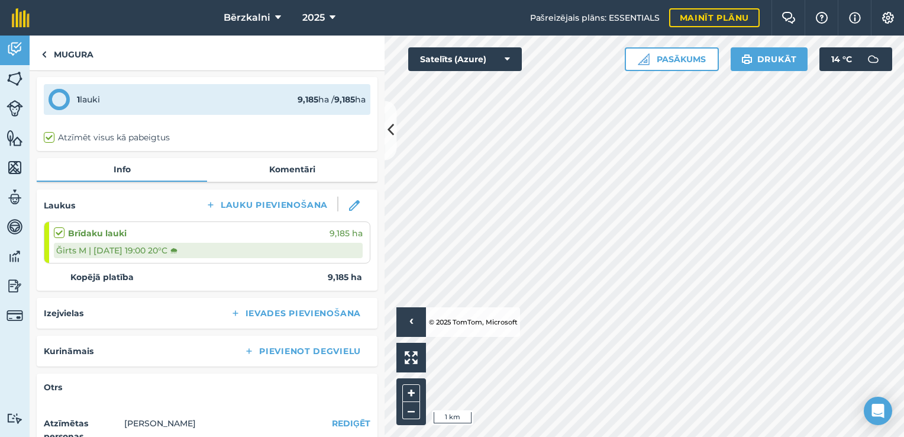
scroll to position [0, 0]
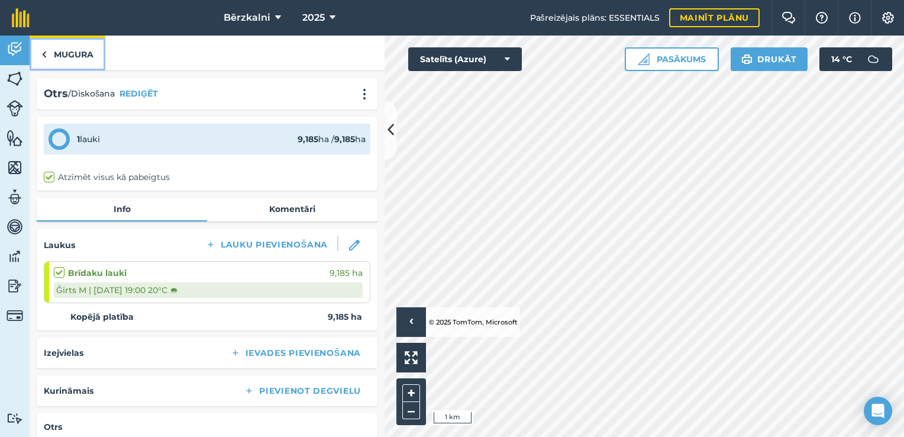
click at [43, 53] on img at bounding box center [43, 54] width 5 height 14
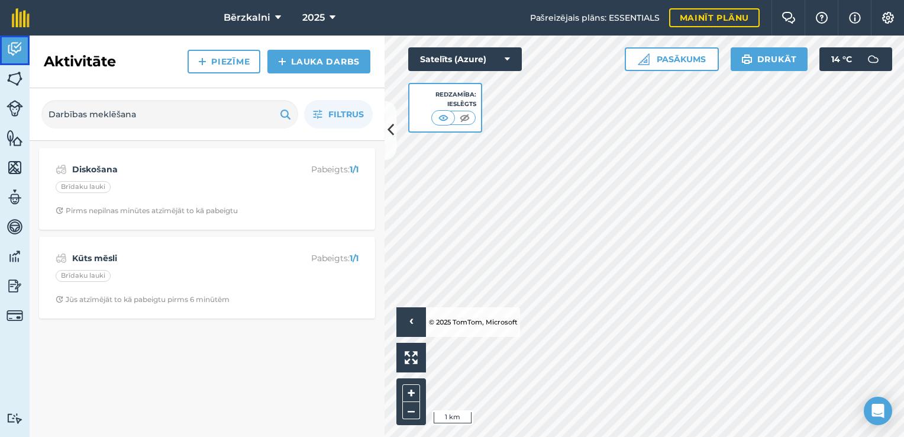
click at [20, 51] on img at bounding box center [15, 49] width 17 height 18
click at [308, 58] on font "Lauka darbs" at bounding box center [325, 62] width 69 height 12
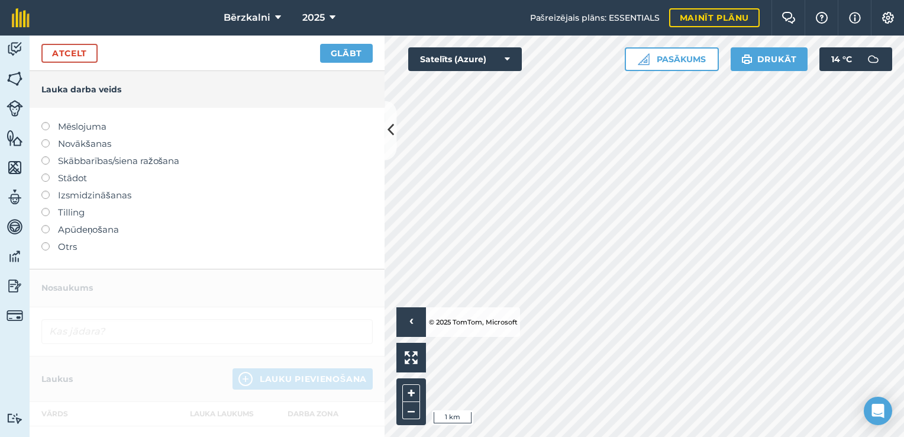
click at [43, 139] on label at bounding box center [49, 139] width 17 height 0
type input "Harvesting"
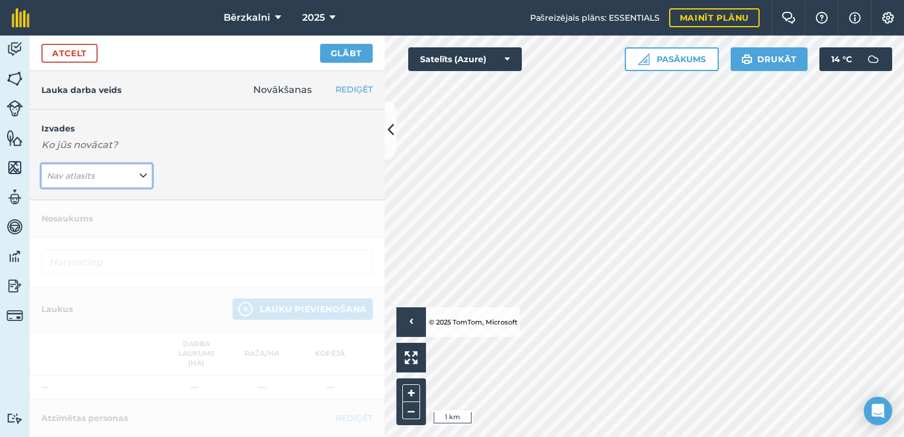
click at [144, 175] on button "Nav atlasīts" at bounding box center [96, 176] width 111 height 24
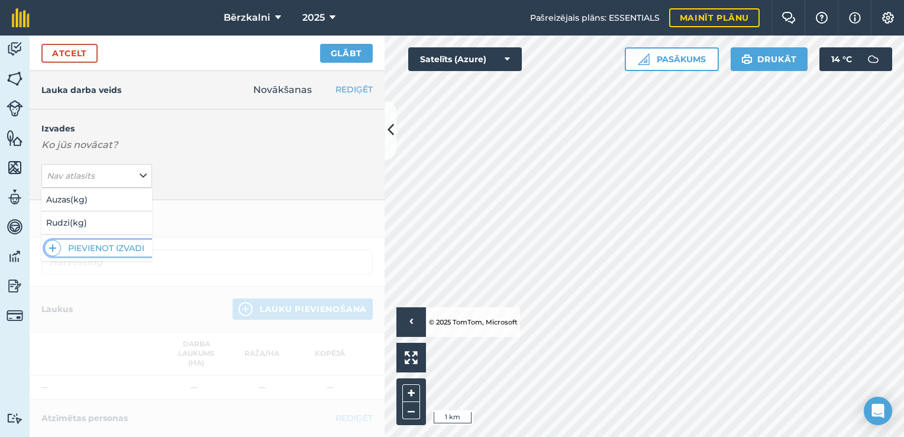
click at [122, 247] on font "Pievienot izvadi" at bounding box center [106, 248] width 76 height 12
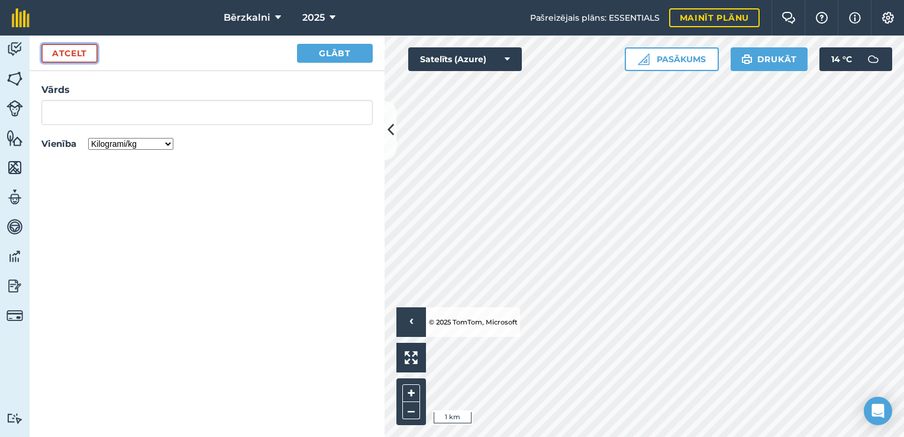
click at [70, 50] on button "Atcelt" at bounding box center [69, 53] width 56 height 19
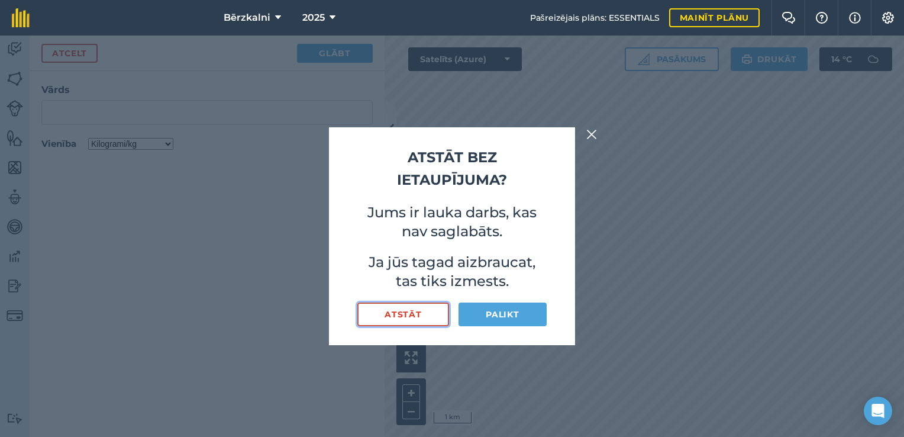
click at [381, 312] on button "Atstāt" at bounding box center [403, 314] width 92 height 24
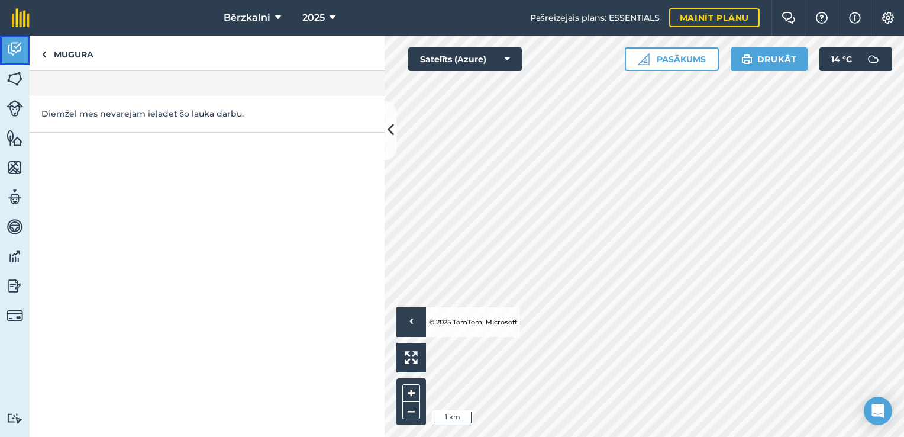
click at [26, 50] on link "Aktivitāte" at bounding box center [15, 50] width 30 height 30
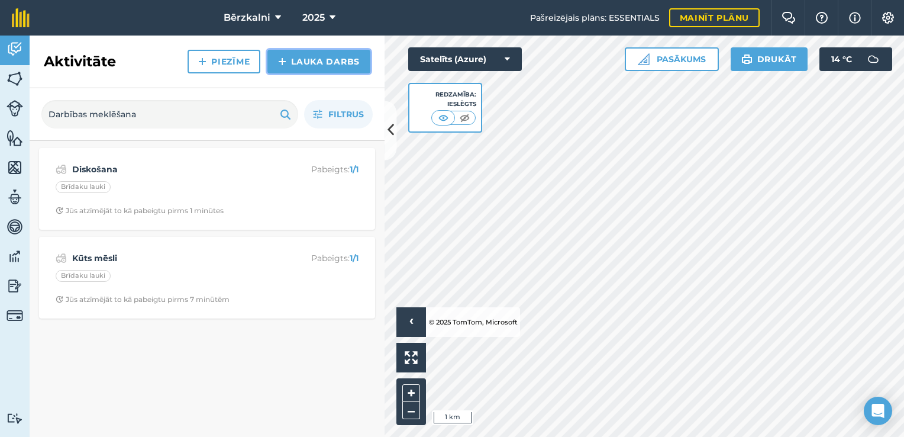
click at [315, 62] on font "Lauka darbs" at bounding box center [325, 62] width 69 height 12
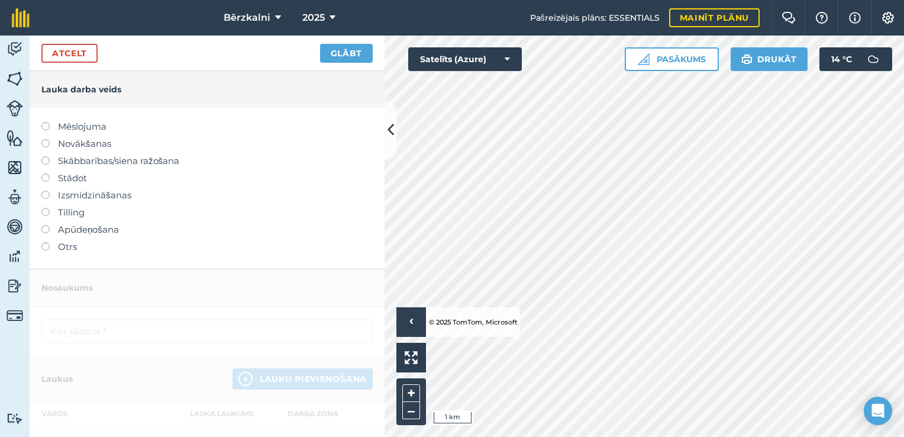
click at [46, 242] on label at bounding box center [49, 242] width 17 height 0
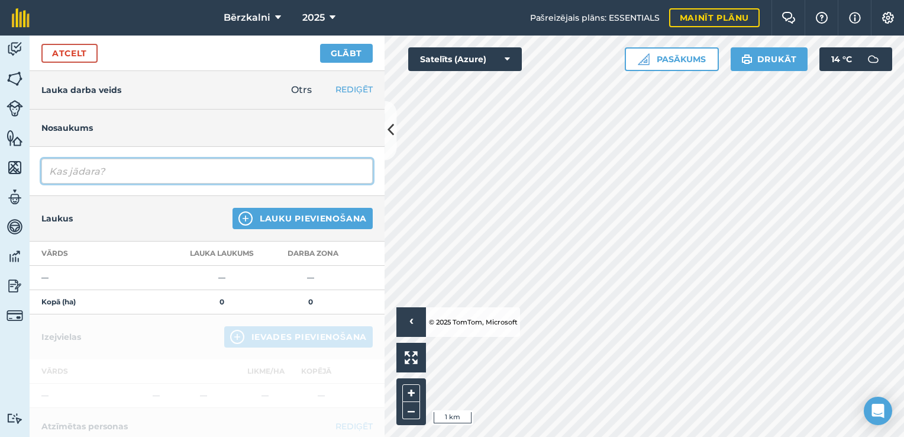
click at [120, 174] on input "text" at bounding box center [206, 171] width 331 height 25
type input "Kulšana"
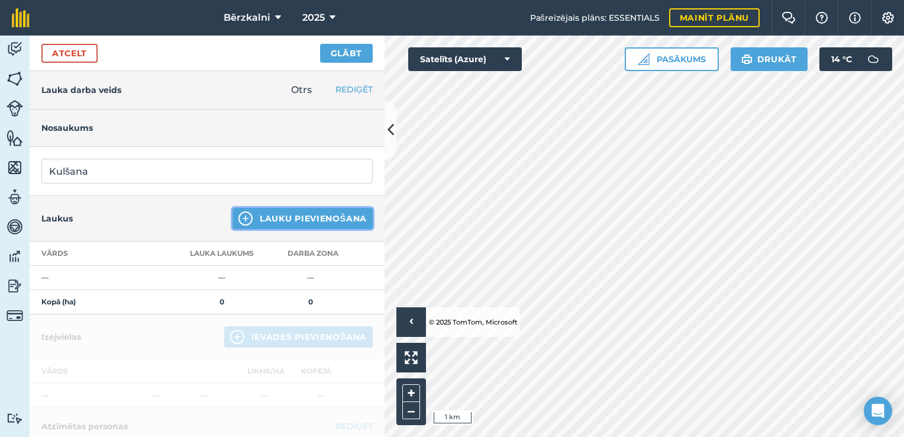
click at [301, 217] on font "Lauku pievienošana" at bounding box center [313, 218] width 107 height 12
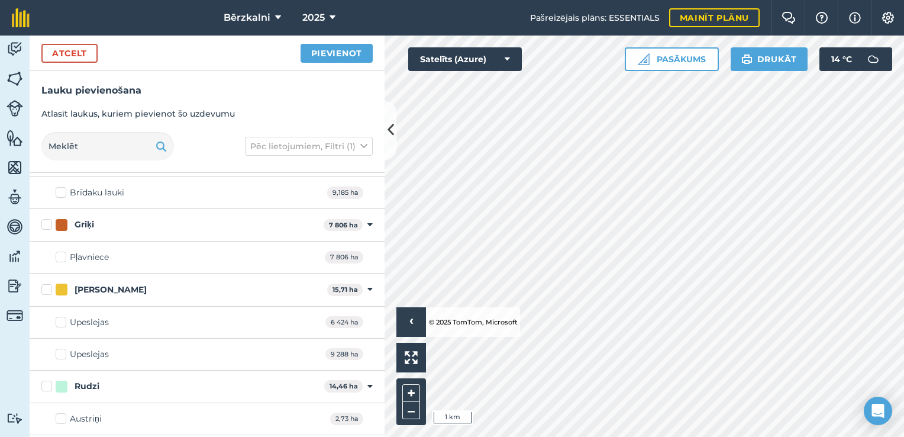
scroll to position [213, 0]
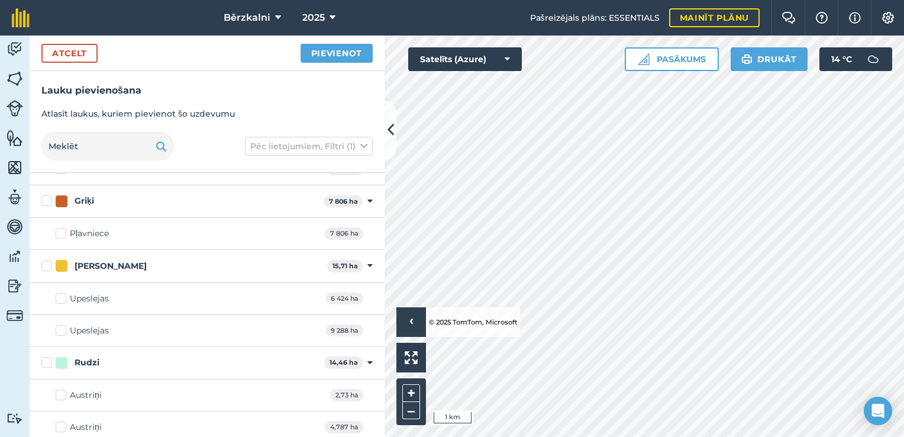
click at [60, 298] on label "Upeslejas" at bounding box center [82, 298] width 53 height 12
click at [60, 298] on input "Upeslejas" at bounding box center [60, 296] width 8 height 8
checkbox input "true"
click at [62, 331] on label "Upeslejas" at bounding box center [82, 330] width 53 height 12
click at [62, 331] on input "Upeslejas" at bounding box center [60, 328] width 8 height 8
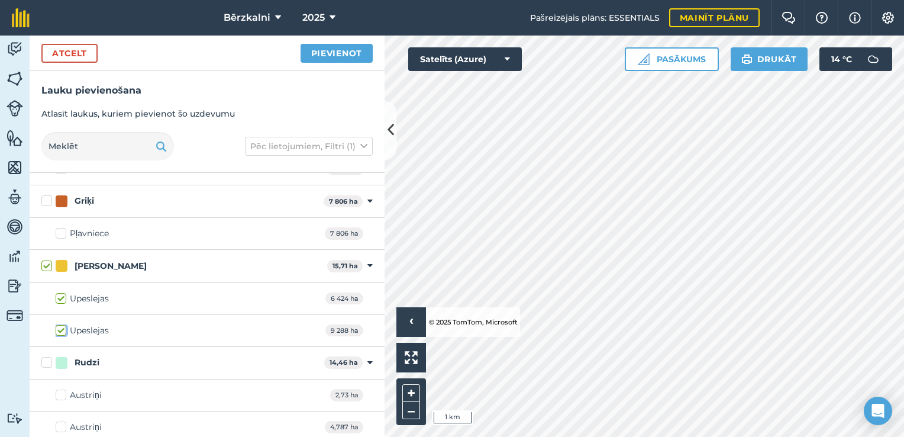
checkbox input "true"
click at [338, 55] on button "Pievienot" at bounding box center [337, 53] width 72 height 19
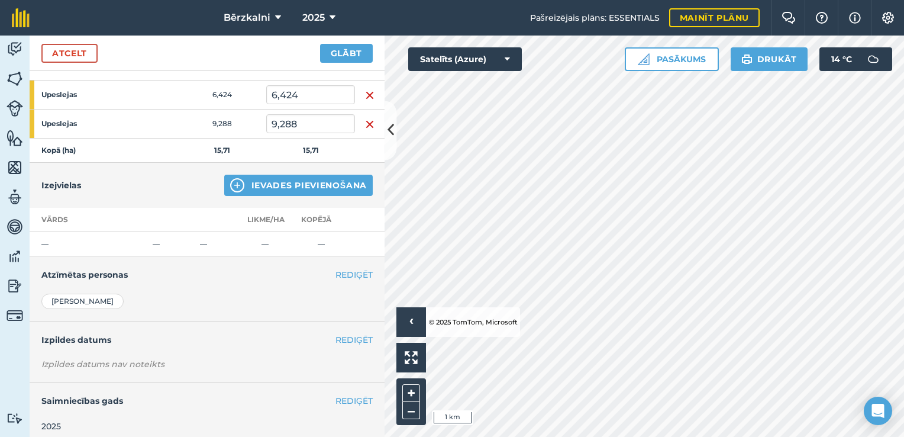
scroll to position [191, 0]
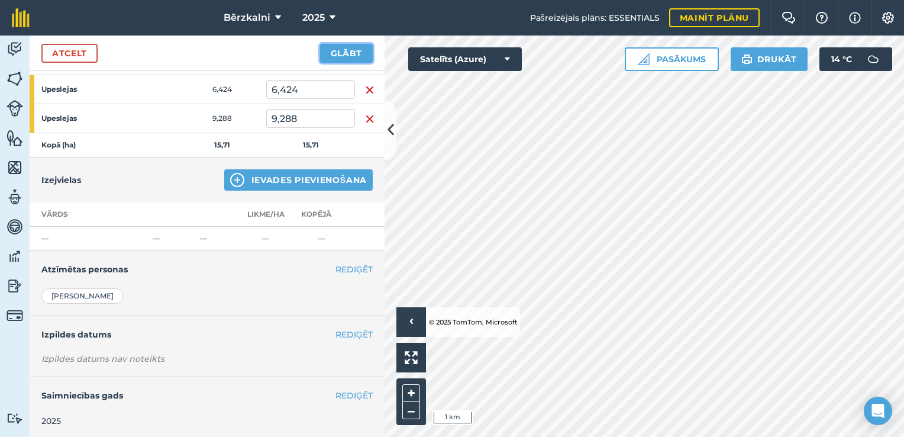
click at [343, 51] on button "Glābt" at bounding box center [346, 53] width 53 height 19
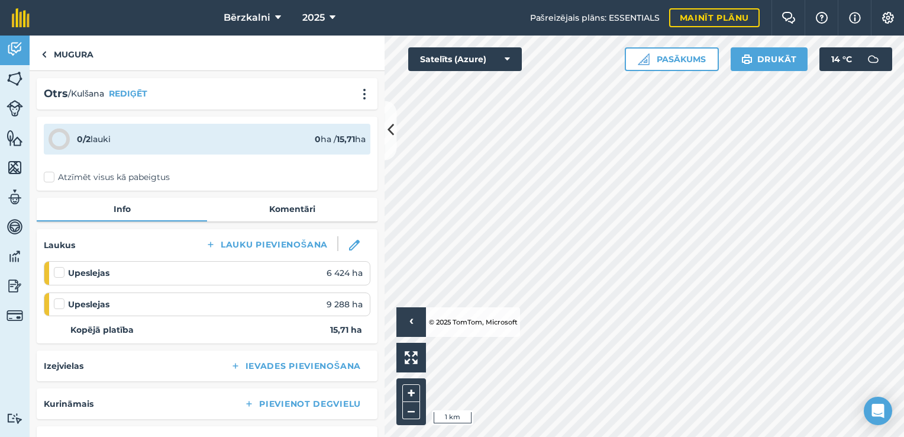
click at [54, 177] on label "Atzīmēt visus kā pabeigtus" at bounding box center [107, 177] width 126 height 12
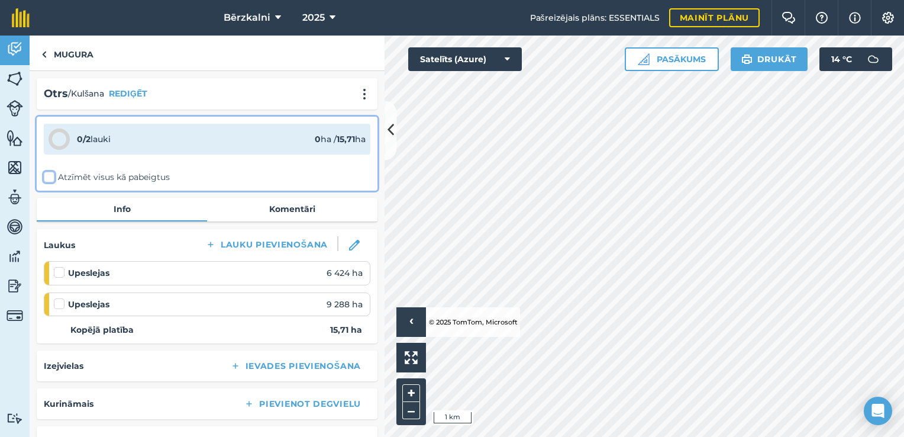
click at [51, 177] on input "Atzīmēt visus kā pabeigtus" at bounding box center [48, 175] width 8 height 8
checkbox input "false"
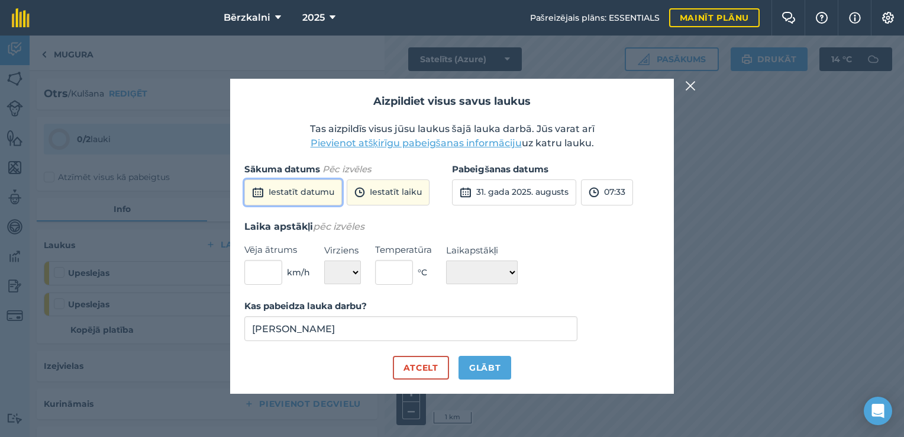
click at [282, 193] on font "Iestatīt datumu" at bounding box center [302, 191] width 66 height 13
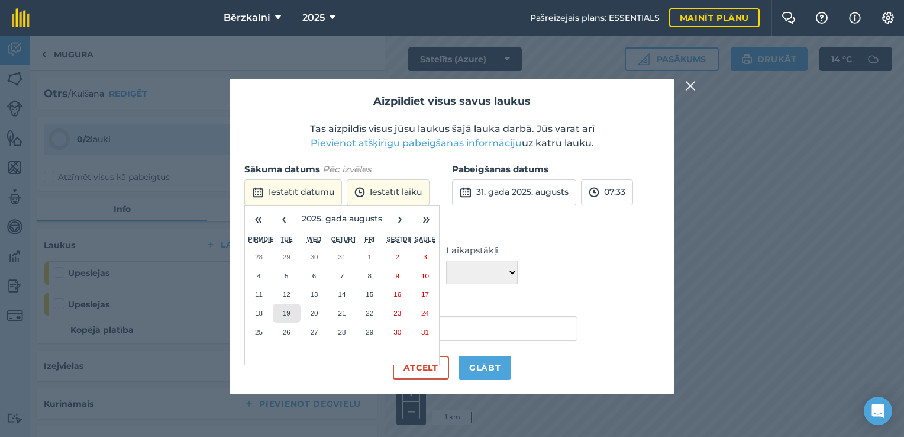
click at [290, 312] on abbr "19" at bounding box center [287, 313] width 8 height 8
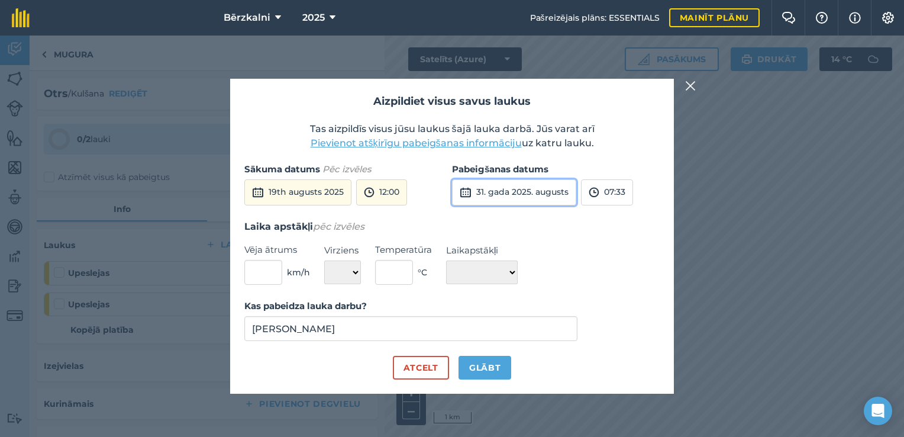
click at [505, 197] on font "31. gada 2025. augusts" at bounding box center [522, 191] width 92 height 13
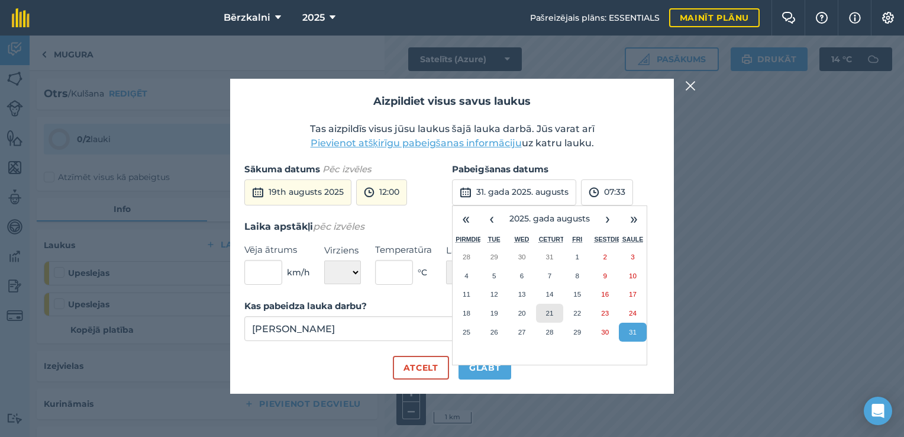
click at [549, 314] on abbr "21" at bounding box center [549, 313] width 8 height 8
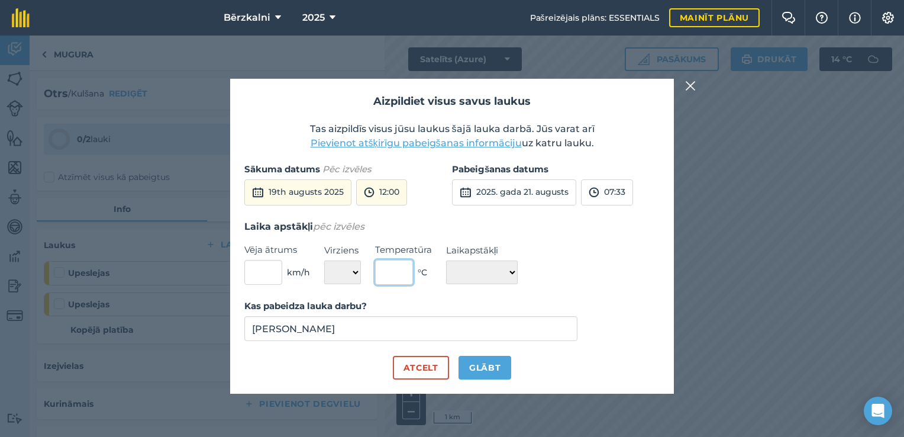
click at [385, 274] on input "text" at bounding box center [394, 272] width 38 height 25
type input "20"
click at [499, 274] on select "☀️ Saulains 🌧 Lietains ⛅️ Apmācies 🌨 Sniegs ❄️ Ledaina" at bounding box center [482, 272] width 72 height 24
select select "Cloudy"
click at [446, 260] on select "☀️ Saulains 🌧 Lietains ⛅️ Apmācies 🌨 Sniegs ❄️ Ledaina" at bounding box center [482, 272] width 72 height 24
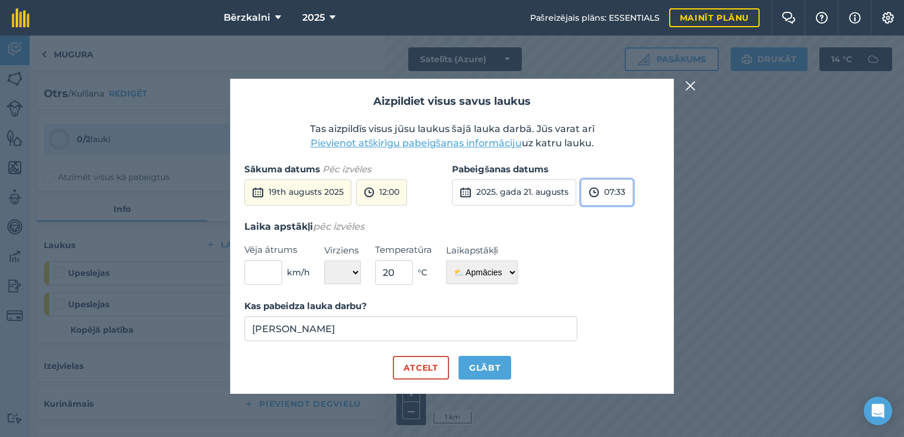
click at [620, 191] on font "07:33" at bounding box center [614, 191] width 21 height 13
click at [612, 303] on button "19:00" at bounding box center [610, 301] width 56 height 19
click at [493, 368] on button "Glābt" at bounding box center [485, 368] width 53 height 24
checkbox input "true"
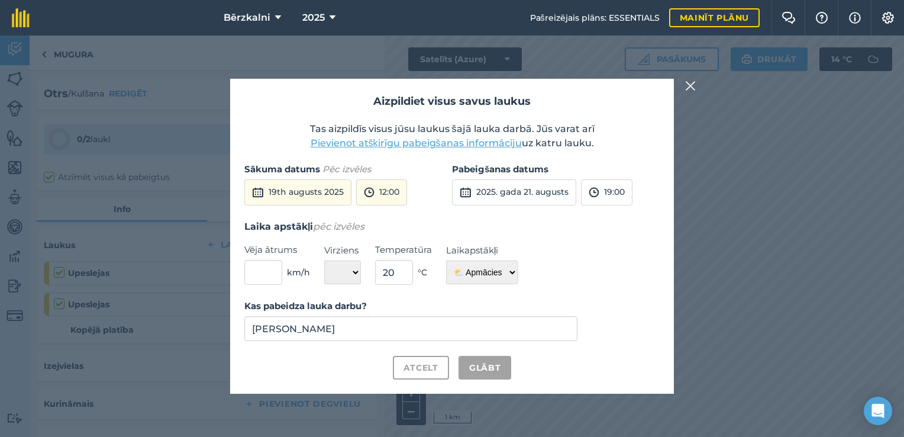
checkbox input "true"
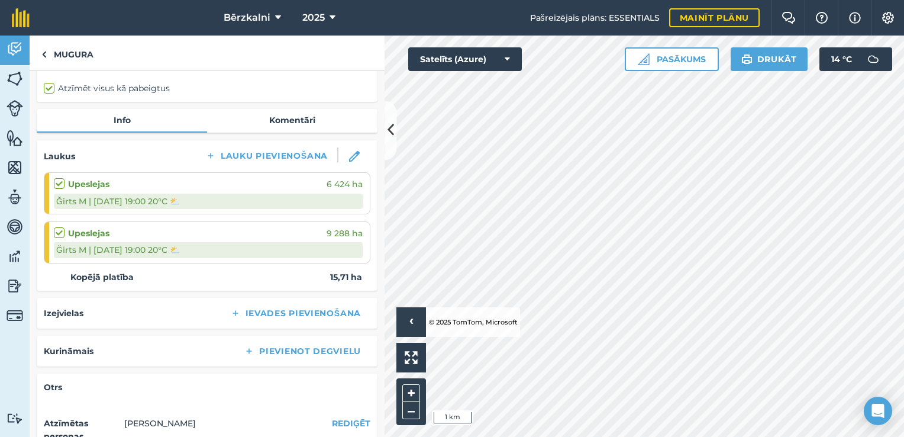
scroll to position [0, 0]
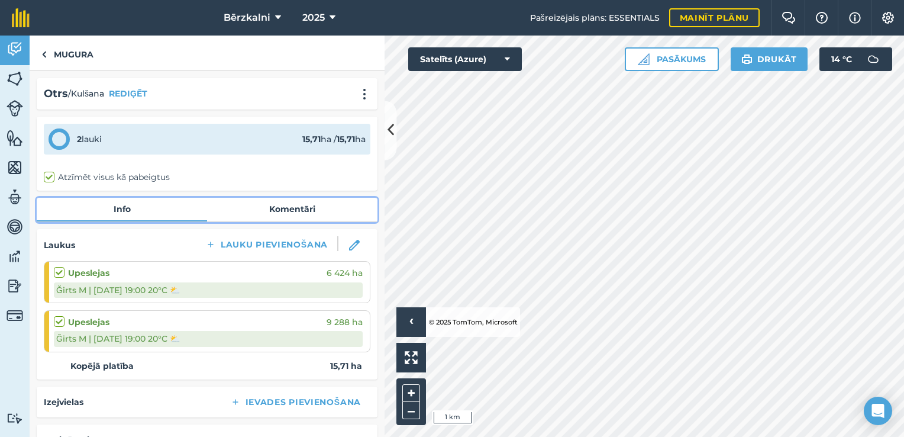
click at [285, 208] on link "Komentāri" at bounding box center [292, 209] width 170 height 22
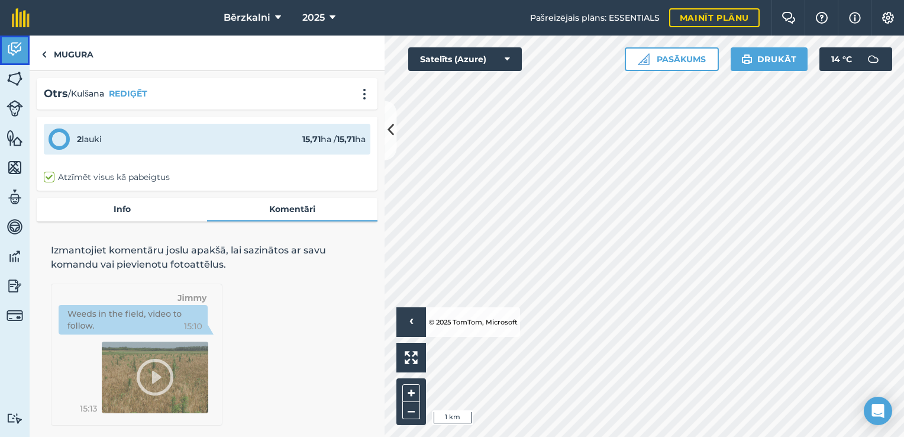
click at [8, 51] on img at bounding box center [15, 49] width 17 height 18
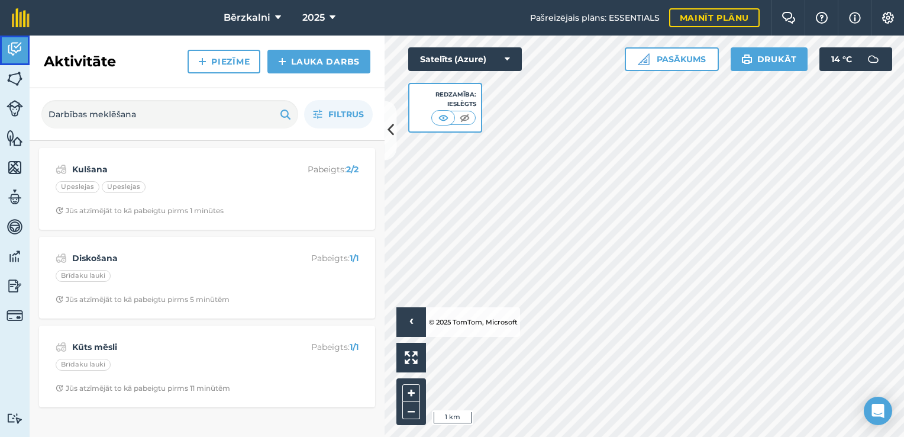
click at [12, 50] on img at bounding box center [15, 49] width 17 height 18
click at [17, 79] on img at bounding box center [15, 79] width 17 height 18
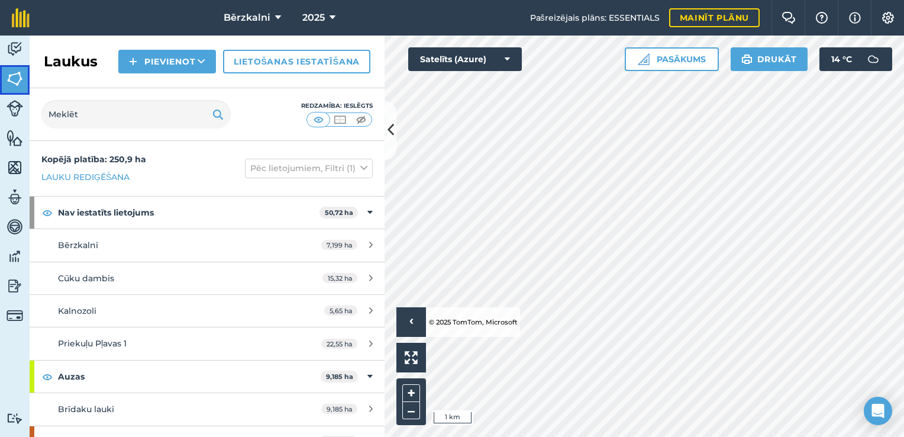
click at [17, 79] on img at bounding box center [15, 79] width 17 height 18
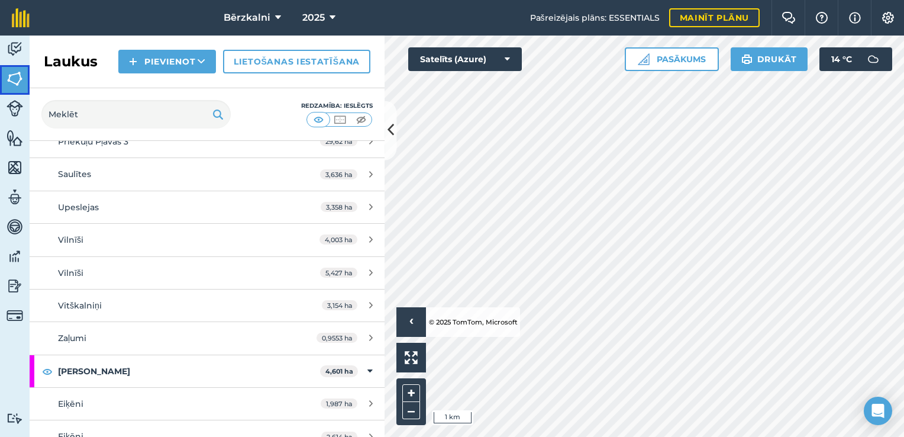
scroll to position [934, 0]
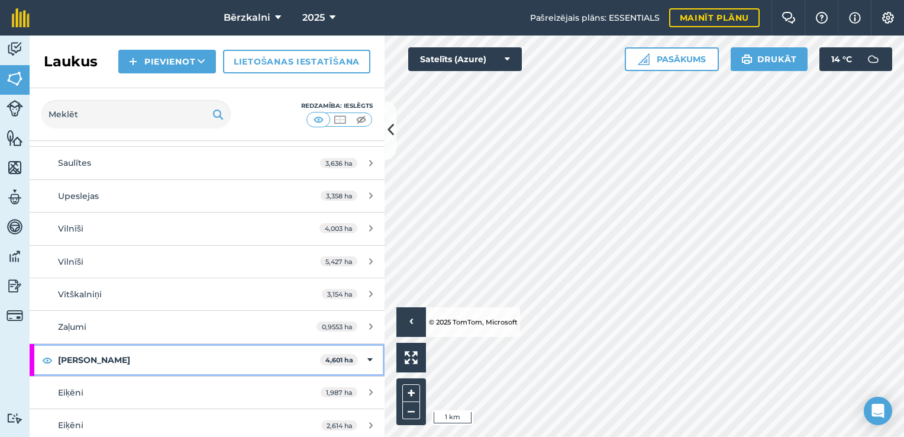
click at [75, 361] on strong "[PERSON_NAME]" at bounding box center [189, 360] width 262 height 32
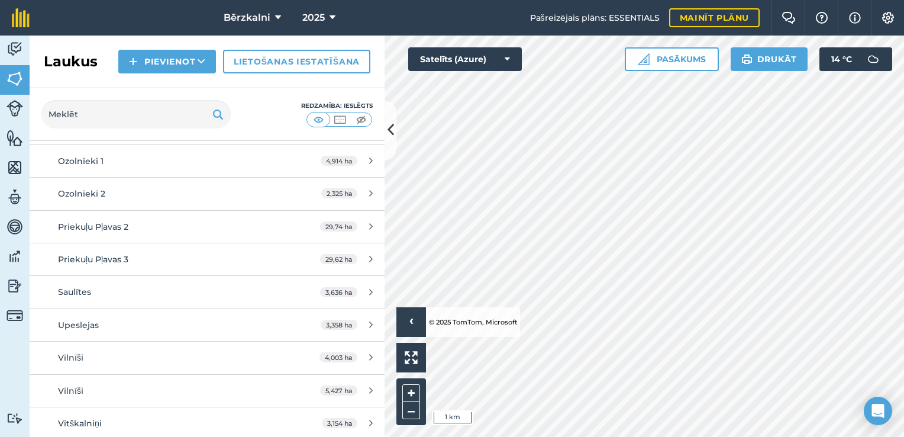
scroll to position [869, 0]
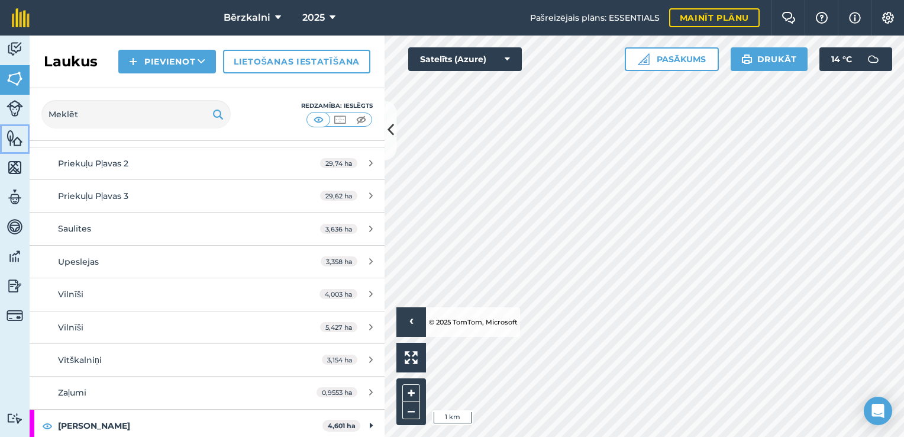
click at [9, 135] on img at bounding box center [15, 138] width 17 height 18
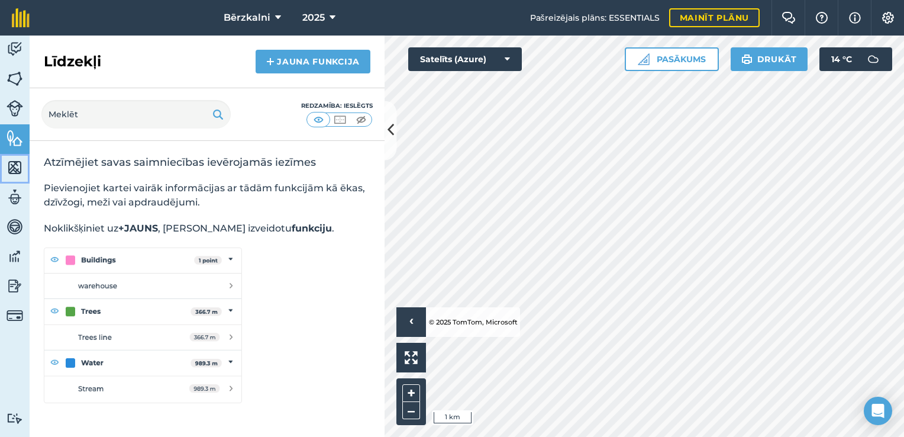
click at [18, 169] on img at bounding box center [15, 168] width 17 height 18
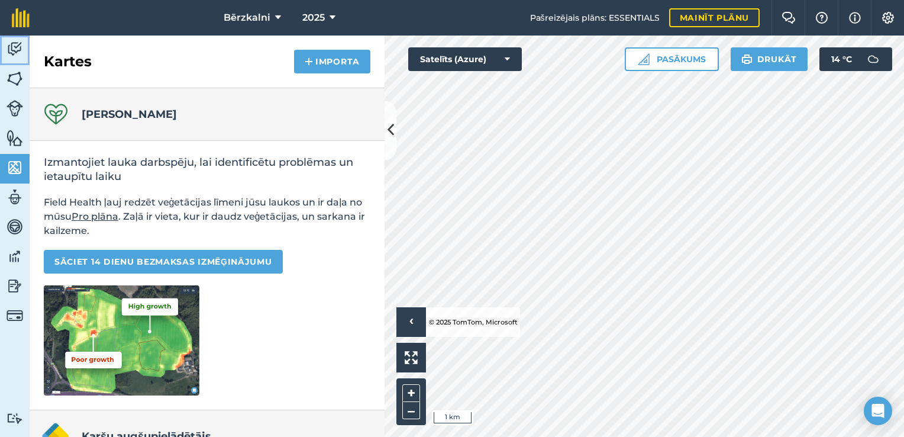
click at [12, 53] on img at bounding box center [15, 49] width 17 height 18
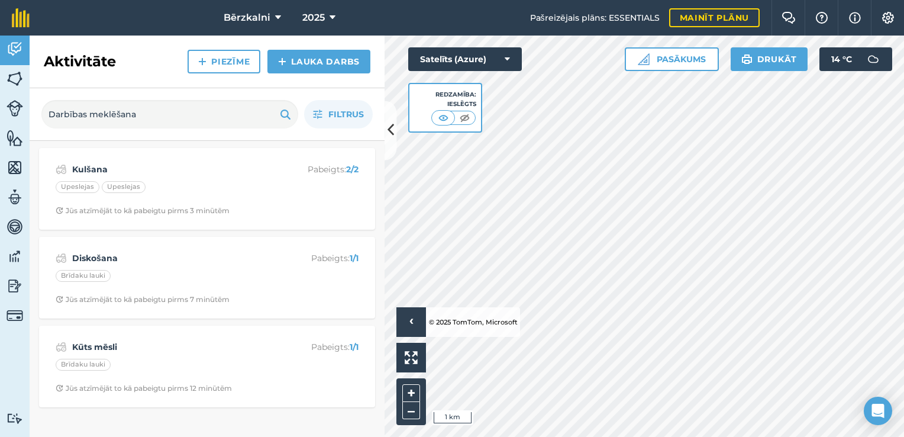
click at [378, 431] on div "Kulšana Pabeigts: 2/2 Upeslejas Upeslejas Jūs atzīmējāt to kā pabeigtu pirms 3 …" at bounding box center [207, 289] width 355 height 296
click at [13, 139] on img at bounding box center [15, 138] width 17 height 18
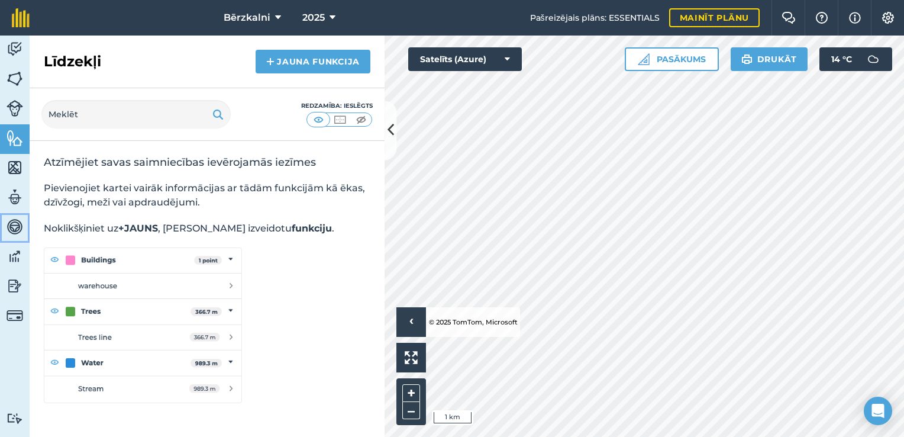
click at [12, 228] on img at bounding box center [15, 227] width 17 height 18
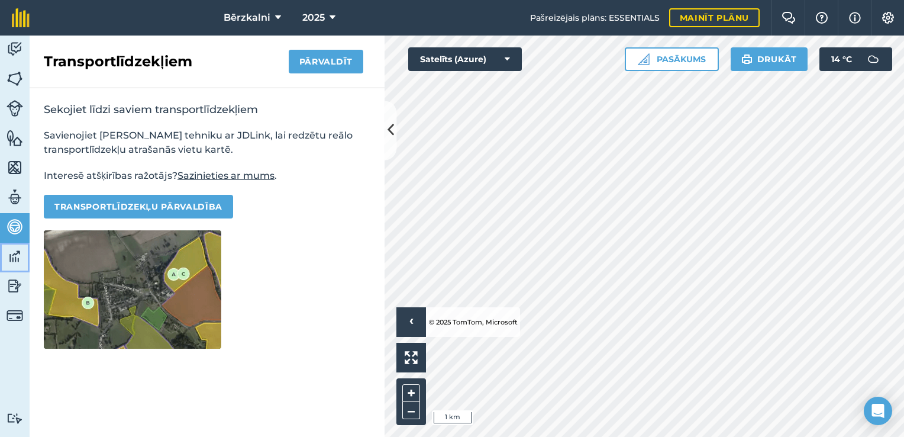
click at [12, 259] on img at bounding box center [15, 256] width 17 height 18
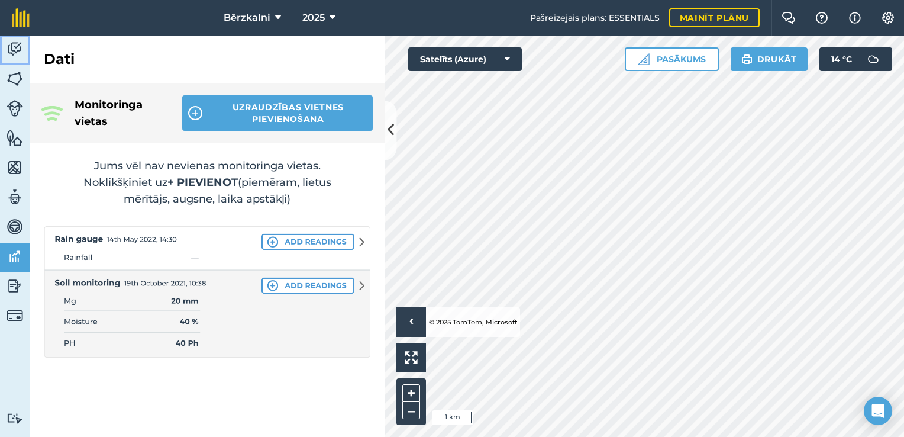
click at [12, 38] on link "Aktivitāte" at bounding box center [15, 50] width 30 height 30
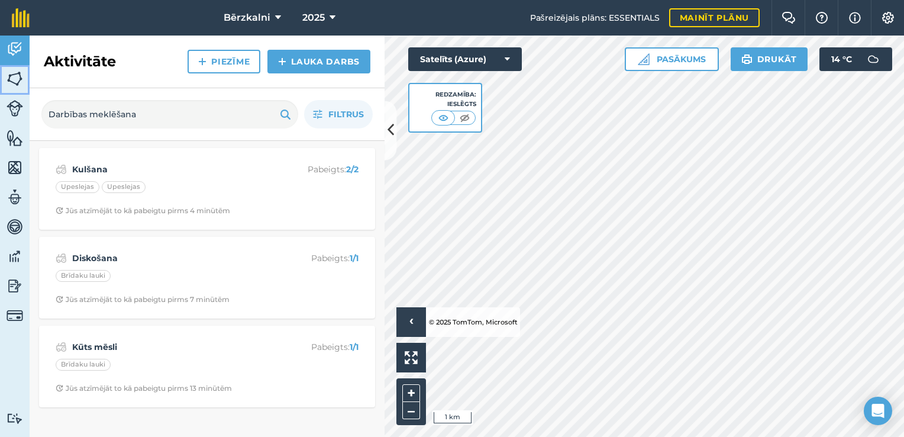
click at [18, 78] on img at bounding box center [15, 79] width 17 height 18
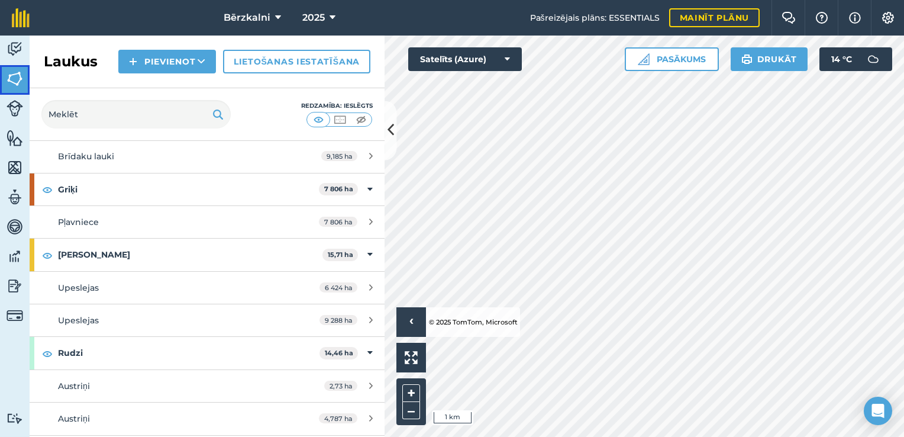
scroll to position [221, 0]
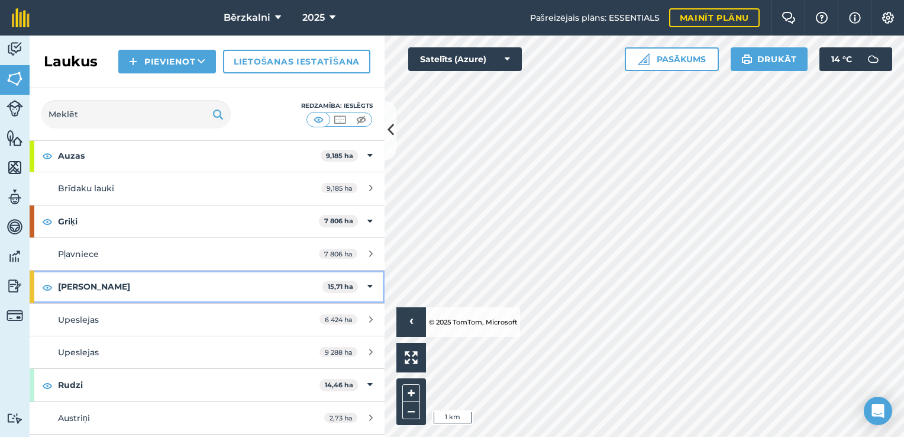
click at [91, 280] on strong "[PERSON_NAME]" at bounding box center [190, 286] width 264 height 32
click at [370, 283] on icon at bounding box center [371, 286] width 3 height 13
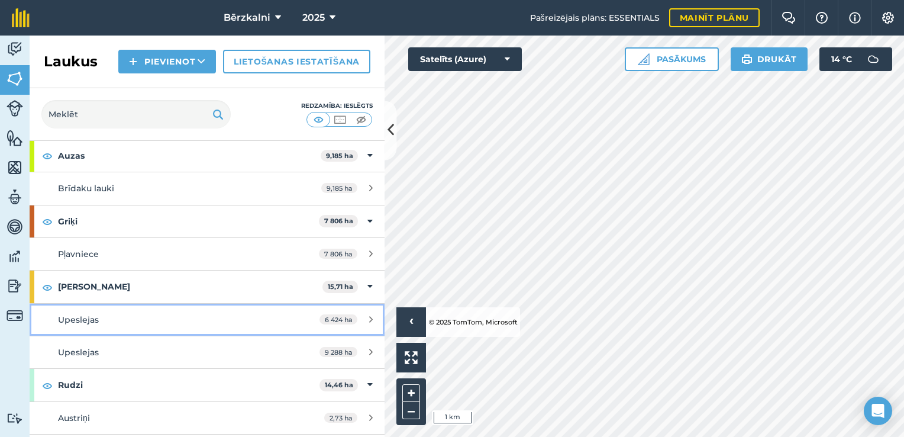
click at [101, 321] on div "Upeslejas" at bounding box center [169, 319] width 222 height 13
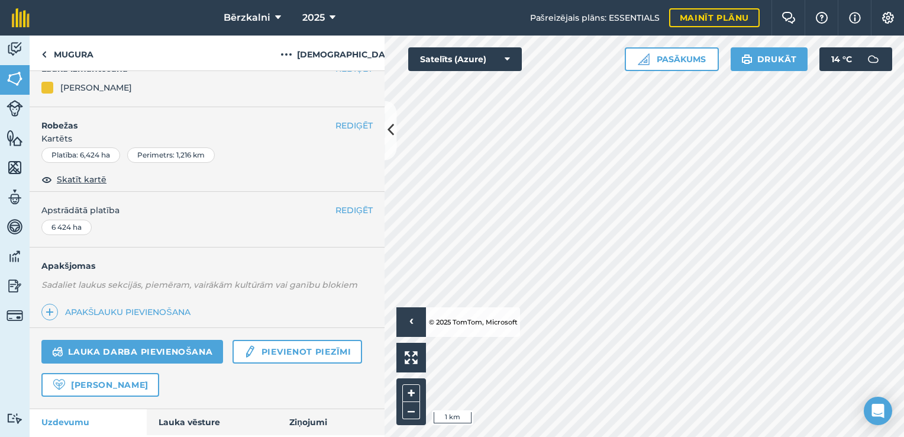
scroll to position [151, 0]
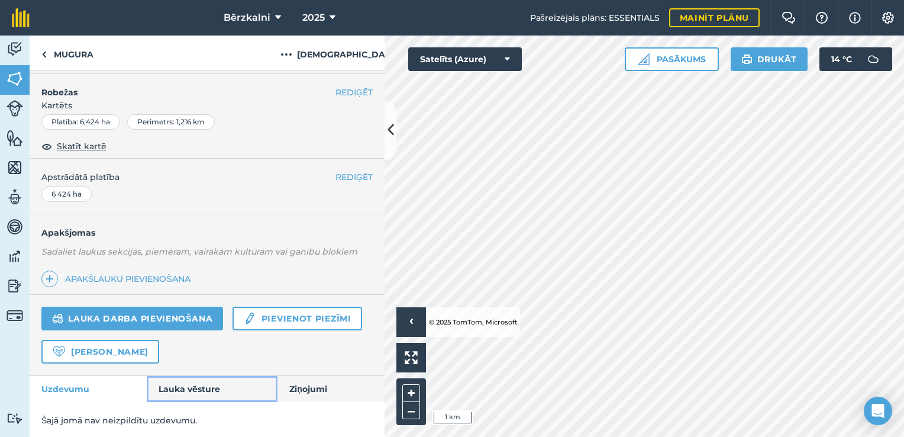
click at [200, 393] on link "Lauka vēsture" at bounding box center [212, 389] width 131 height 26
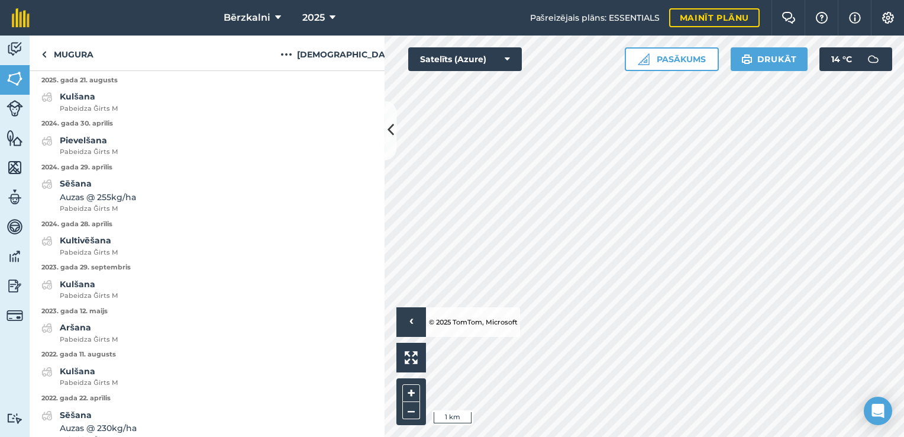
scroll to position [506, 0]
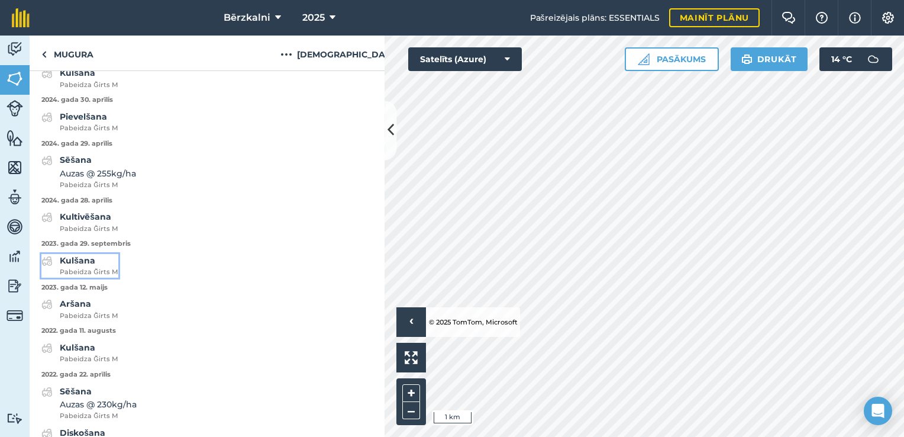
click at [79, 261] on strong "Kulšana" at bounding box center [77, 260] width 35 height 11
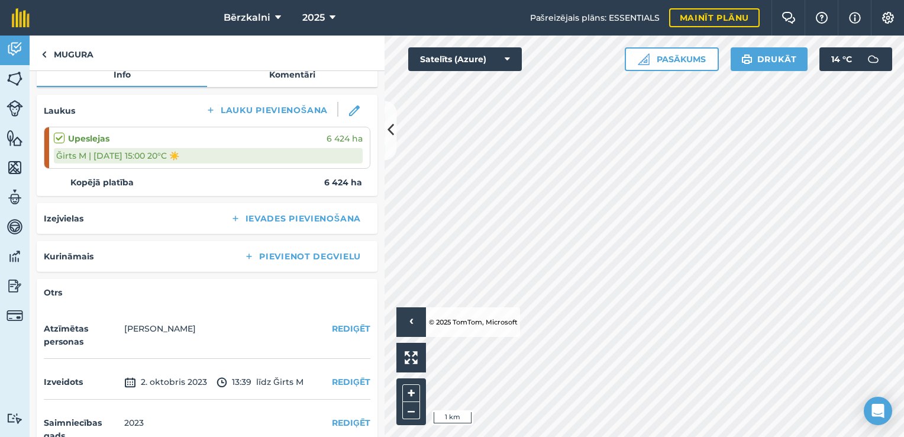
scroll to position [162, 0]
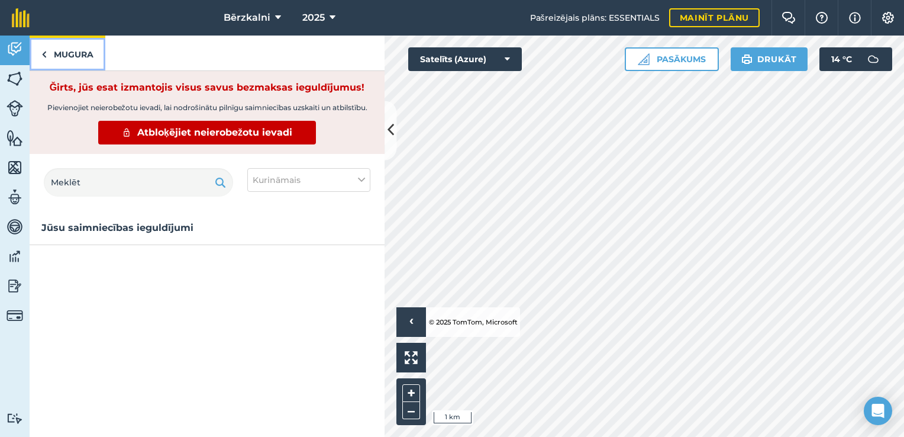
click at [47, 53] on link "Mugura" at bounding box center [68, 52] width 76 height 35
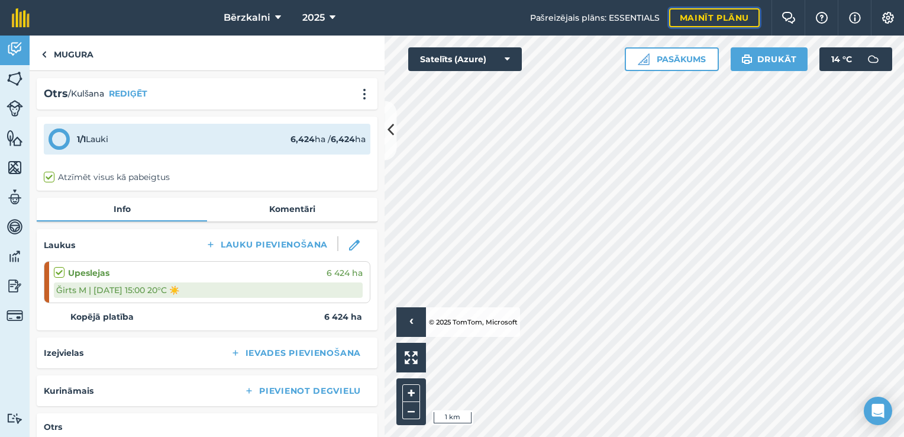
click at [719, 15] on link "Mainīt plānu" at bounding box center [714, 17] width 91 height 19
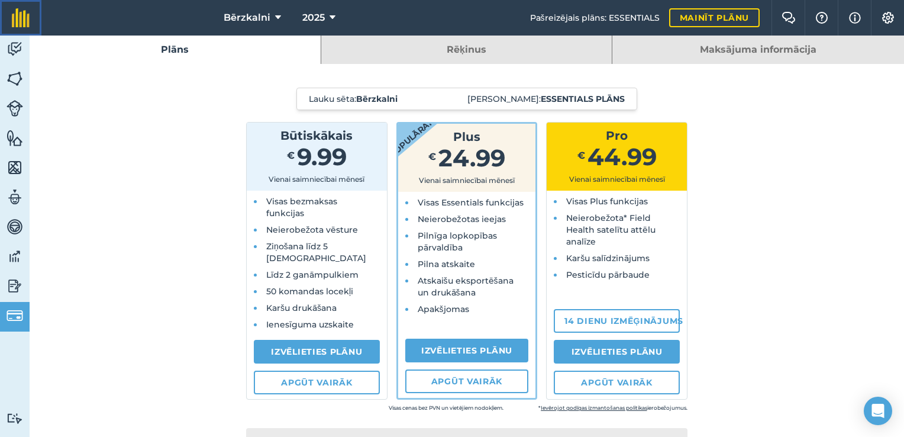
click at [14, 20] on img at bounding box center [21, 17] width 18 height 19
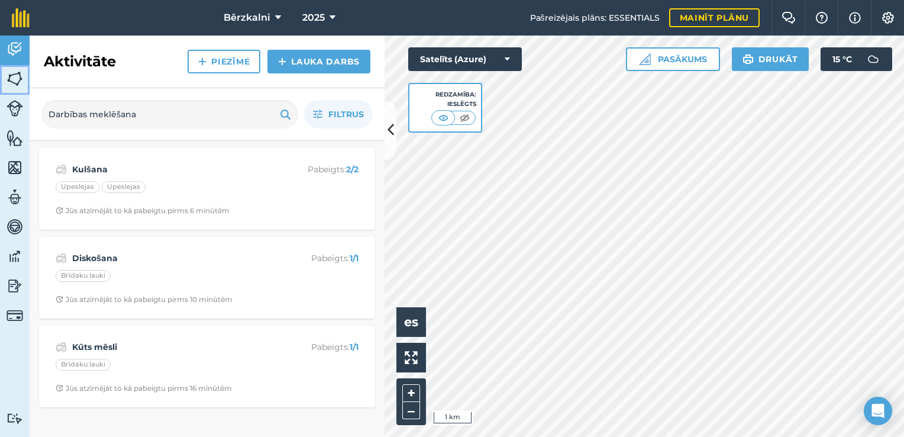
click at [18, 79] on img at bounding box center [15, 79] width 17 height 18
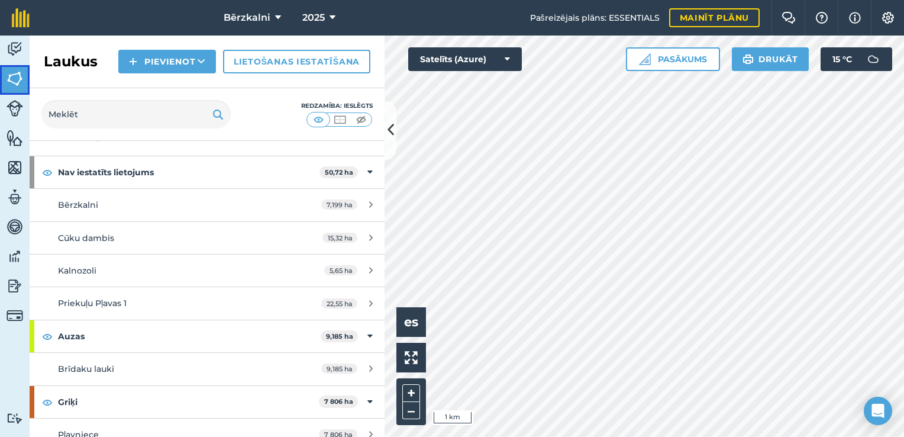
scroll to position [47, 0]
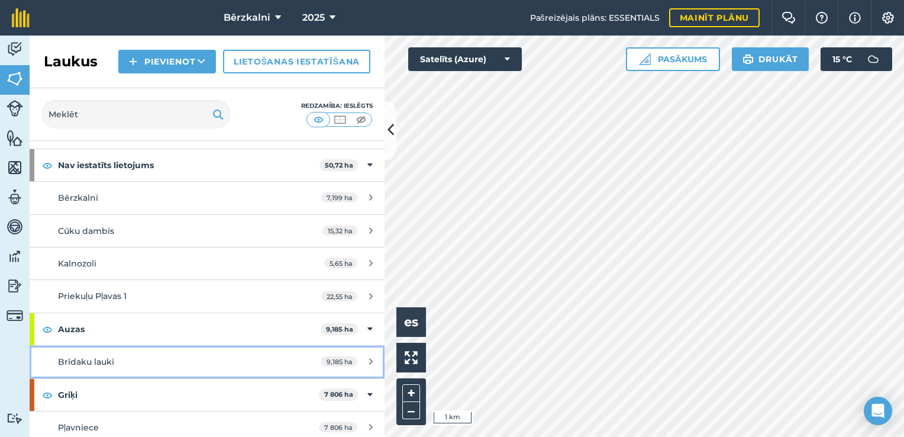
click at [138, 366] on div "Brīdaku lauki" at bounding box center [169, 361] width 222 height 13
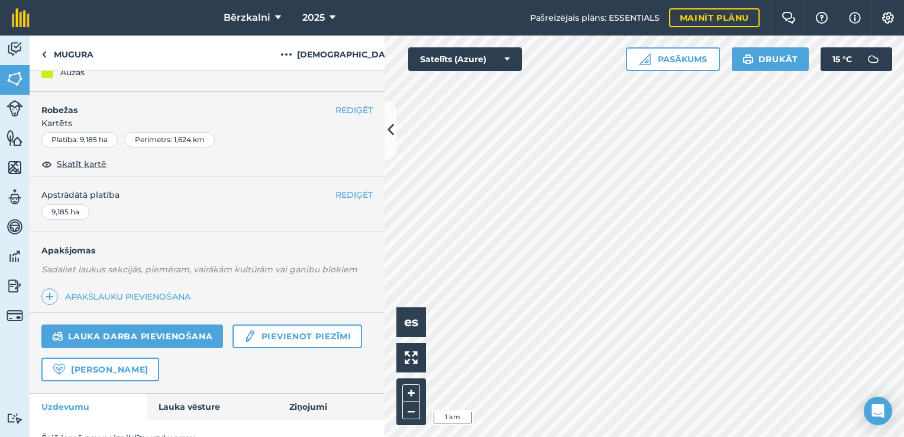
scroll to position [151, 0]
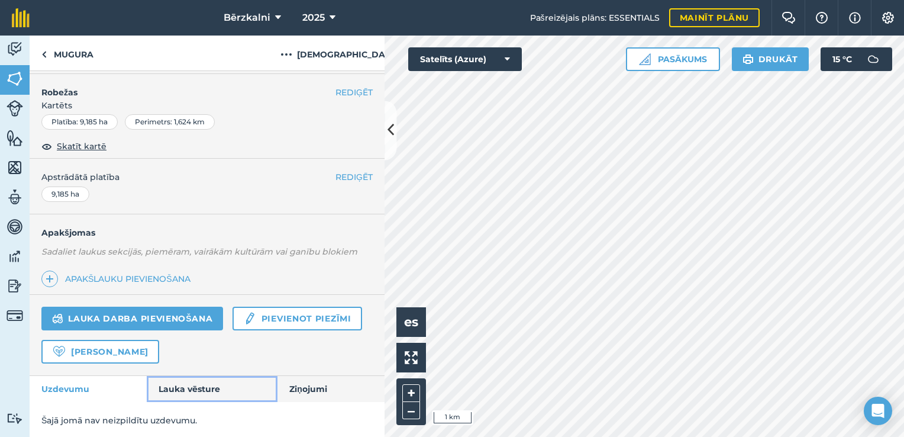
click at [183, 390] on link "Lauka vēsture" at bounding box center [212, 389] width 131 height 26
